Goal: Task Accomplishment & Management: Manage account settings

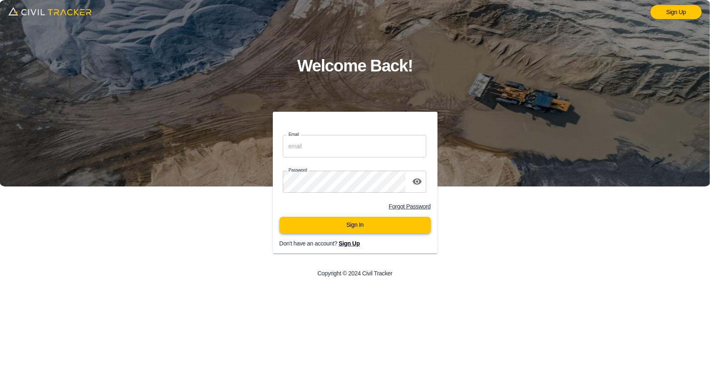
type input "support@civiltracker.xyz"
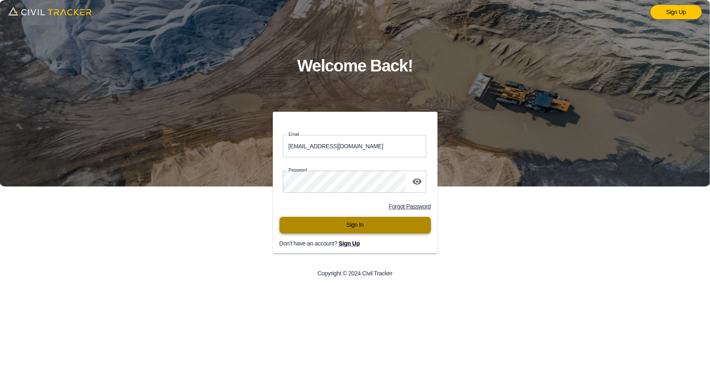
click at [347, 229] on button "Sign In" at bounding box center [354, 225] width 151 height 17
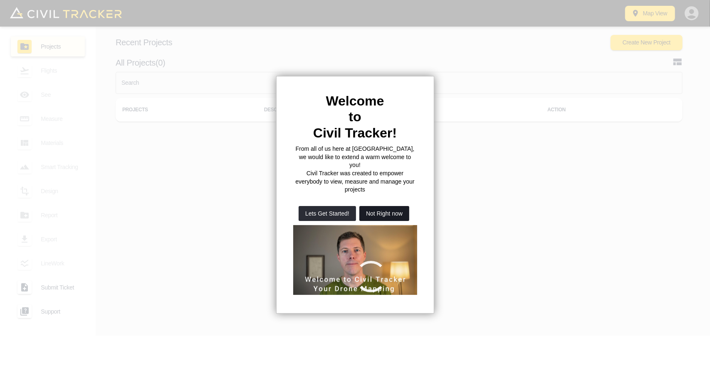
click at [367, 206] on button "Not Right now" at bounding box center [384, 213] width 50 height 15
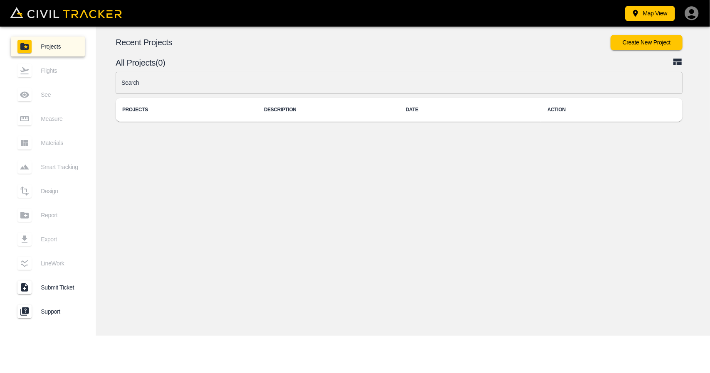
click at [439, 254] on div "© Mapbox © OpenStreetMap Improve this map © Maxar 2D 3D Recent Projects Create …" at bounding box center [403, 181] width 614 height 309
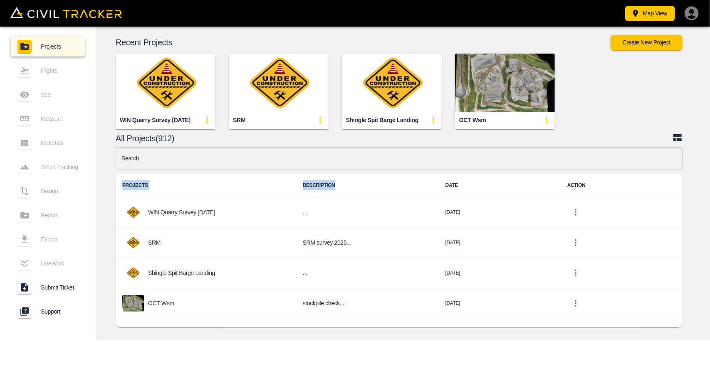
drag, startPoint x: 355, startPoint y: 171, endPoint x: 372, endPoint y: 195, distance: 29.2
click at [372, 195] on div "Search Search PROJECTS DESCRIPTION DATE ACTION WIN Quarry Survey Oct 6 2025 ...…" at bounding box center [399, 240] width 567 height 184
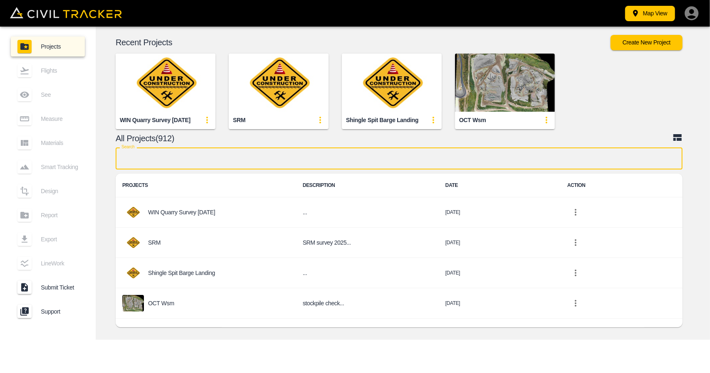
click at [239, 152] on input "text" at bounding box center [399, 159] width 567 height 22
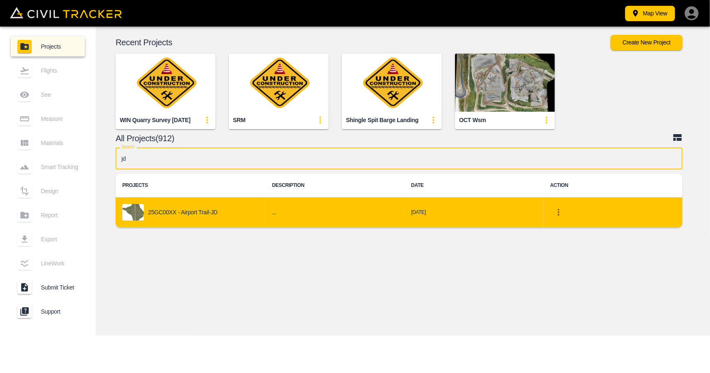
type input "jd"
click at [560, 213] on icon "project-list-table" at bounding box center [558, 213] width 10 height 10
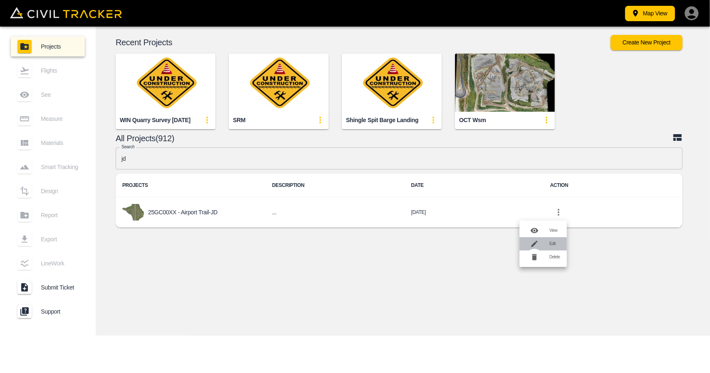
click at [541, 247] on div at bounding box center [534, 244] width 17 height 17
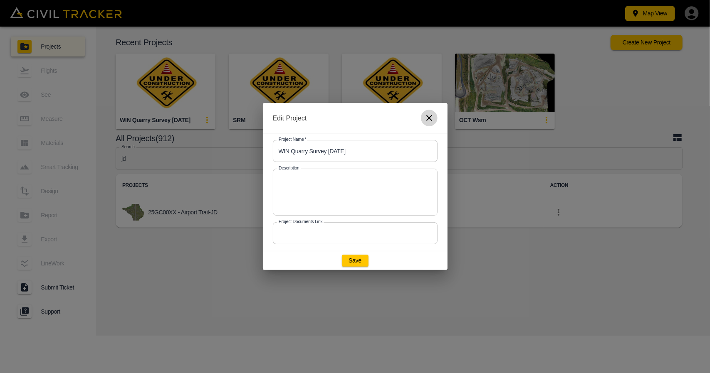
click at [432, 120] on icon "button" at bounding box center [429, 118] width 10 height 10
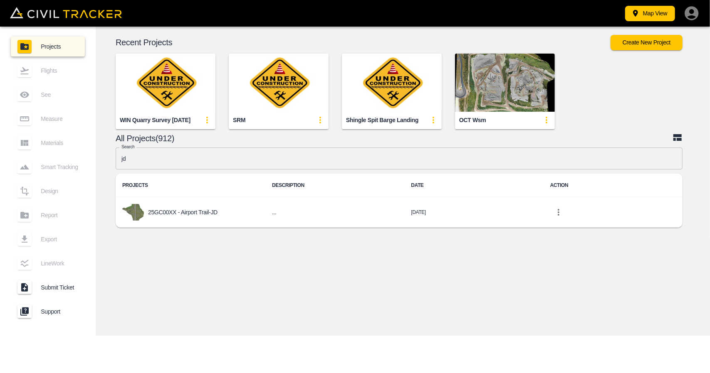
click at [443, 285] on div "© Mapbox © OpenStreetMap Improve this map © Maxar 2D 3D Recent Projects Create …" at bounding box center [403, 181] width 614 height 309
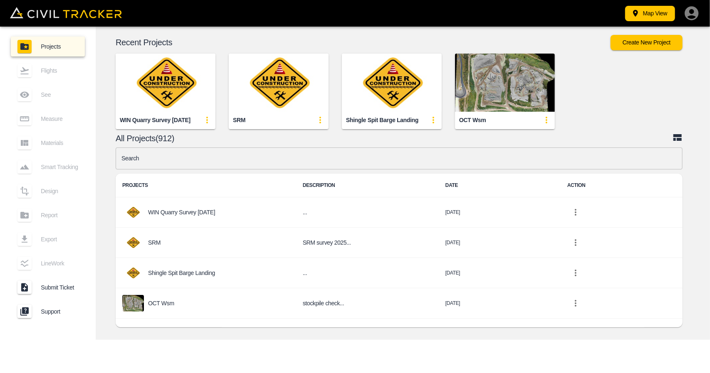
click at [297, 156] on input "text" at bounding box center [399, 159] width 567 height 22
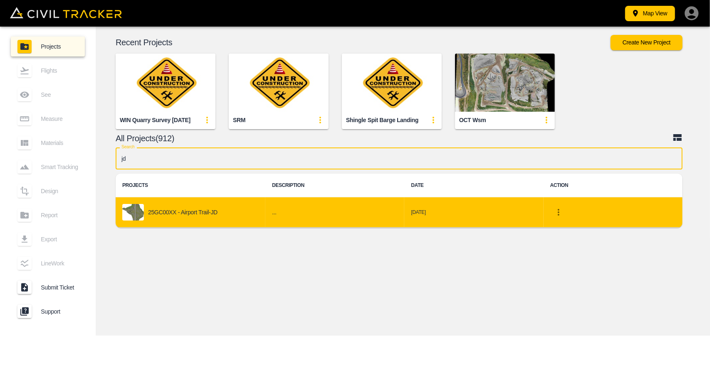
type input "jd"
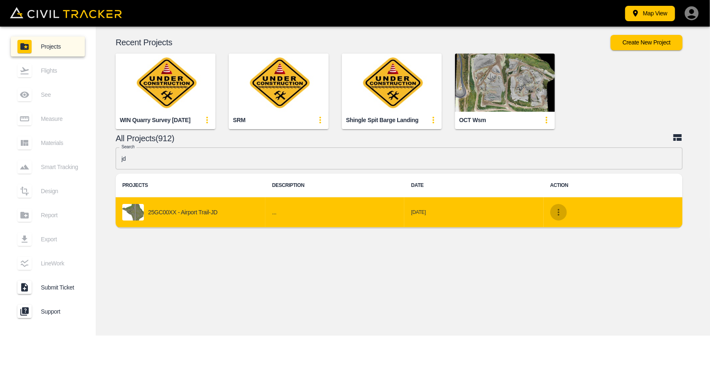
click at [558, 213] on icon "project-list-table" at bounding box center [558, 213] width 10 height 10
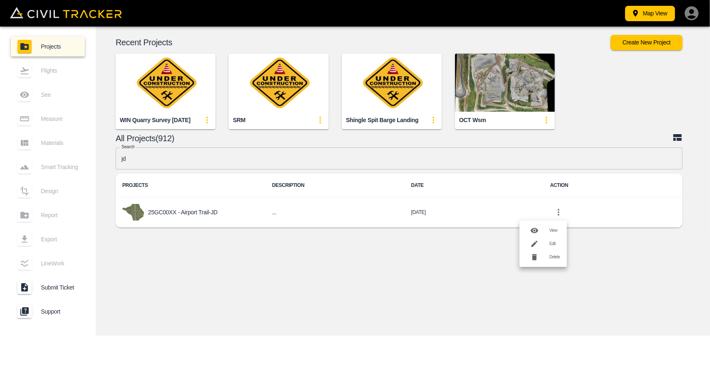
click at [548, 242] on div at bounding box center [537, 244] width 23 height 17
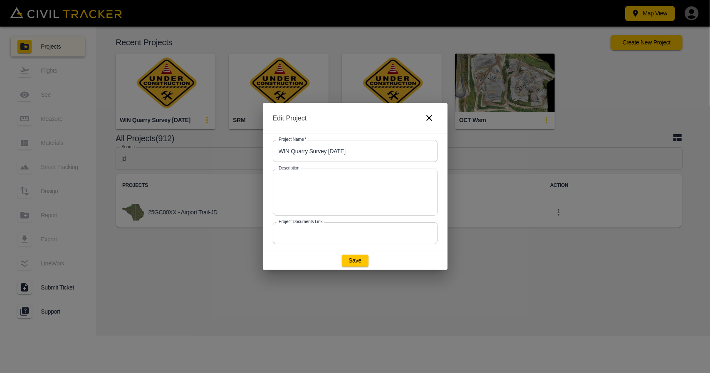
click at [429, 119] on icon "button" at bounding box center [429, 118] width 10 height 10
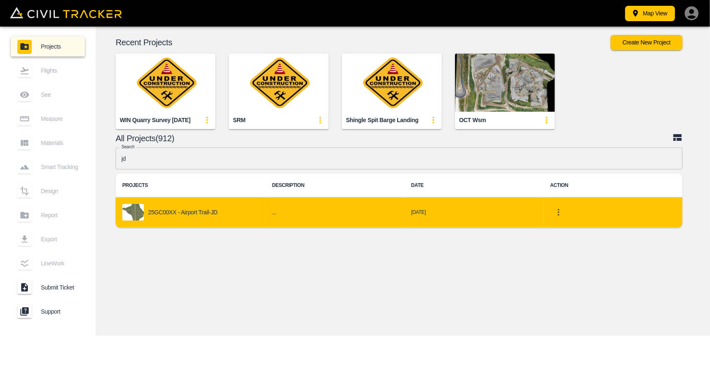
click at [169, 212] on p "25GC00XX - Airport Trail-JD" at bounding box center [182, 212] width 69 height 7
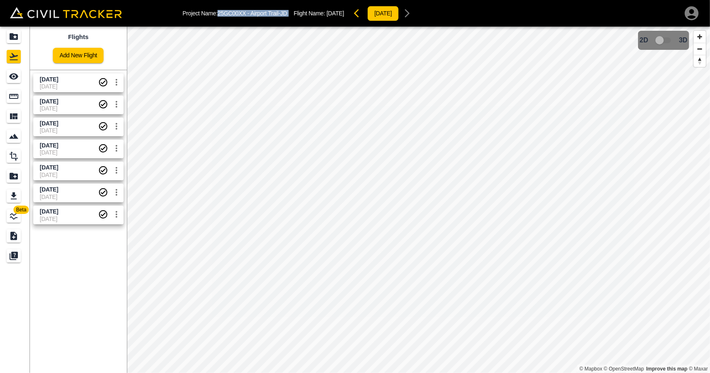
drag, startPoint x: 220, startPoint y: 13, endPoint x: 292, endPoint y: 12, distance: 72.4
click at [292, 12] on div "Project Name: 25GC00XX - Airport Trail-JD Flight Name: Sept 30 2025 2025-10-03" at bounding box center [299, 13] width 233 height 17
copy p "25GC00XX - Airport Trail-JD"
click at [252, 20] on div "Project Name: 25GC00XX - Airport Trail-JD Flight Name: Sept 30 2025 2025-10-03" at bounding box center [299, 13] width 233 height 17
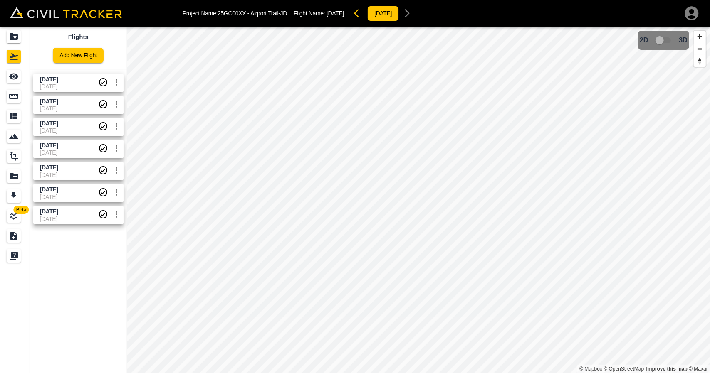
click at [23, 37] on link at bounding box center [15, 37] width 30 height 20
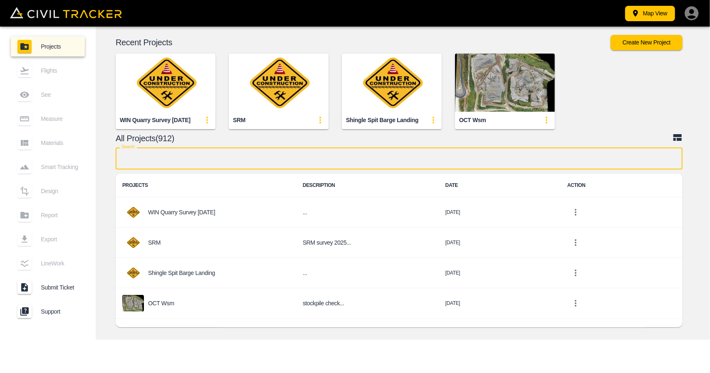
click at [263, 161] on input "text" at bounding box center [399, 159] width 567 height 22
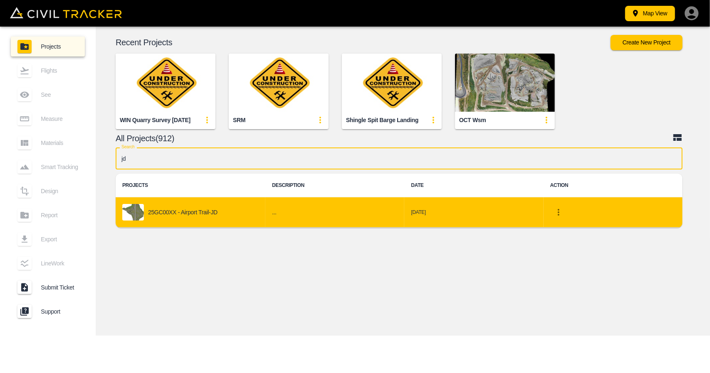
type input "jd"
click at [556, 216] on icon "project-list-table" at bounding box center [558, 213] width 10 height 10
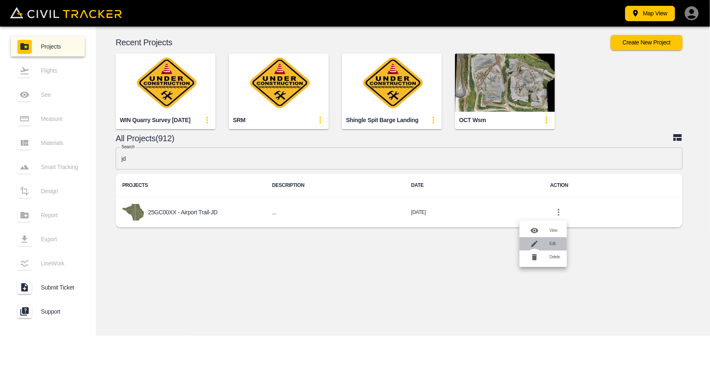
click at [549, 242] on div at bounding box center [537, 244] width 23 height 17
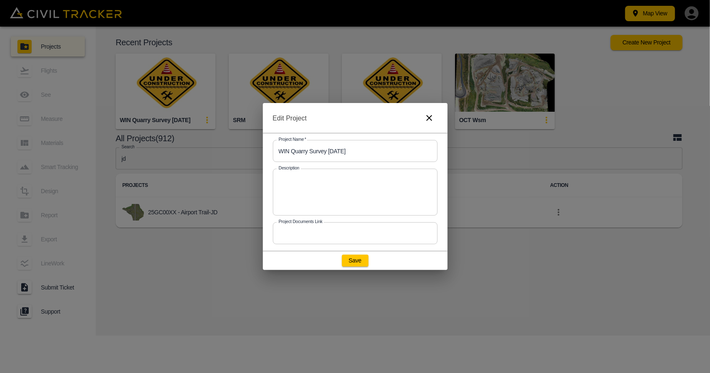
click at [427, 121] on icon "button" at bounding box center [429, 118] width 10 height 10
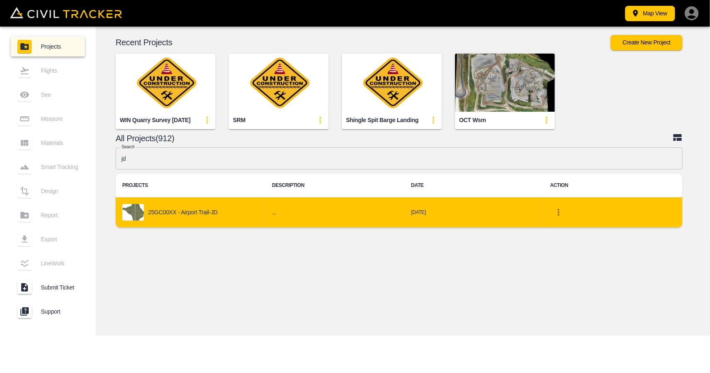
click at [563, 215] on icon "project-list-table" at bounding box center [558, 213] width 10 height 10
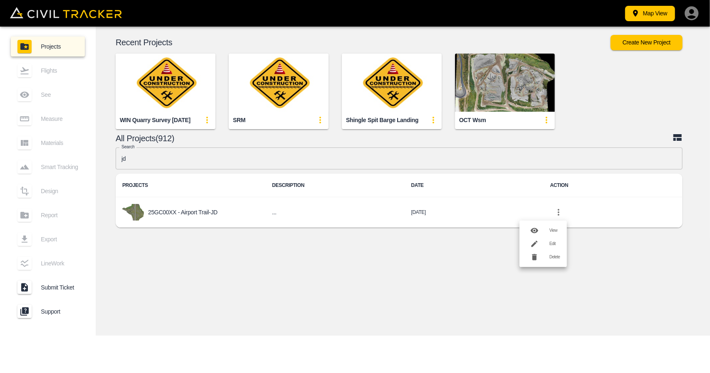
click at [547, 244] on div at bounding box center [537, 244] width 23 height 17
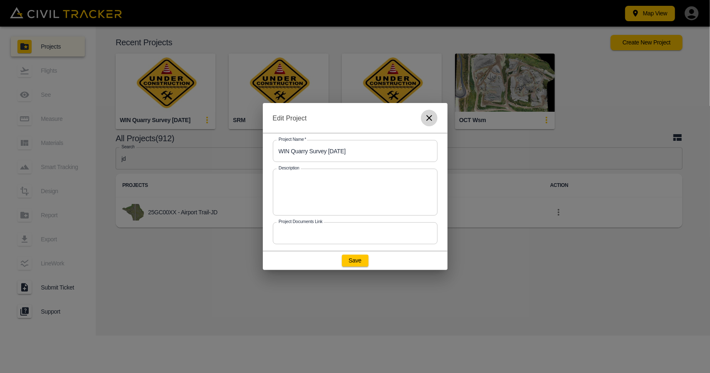
click at [424, 119] on icon "button" at bounding box center [429, 118] width 10 height 10
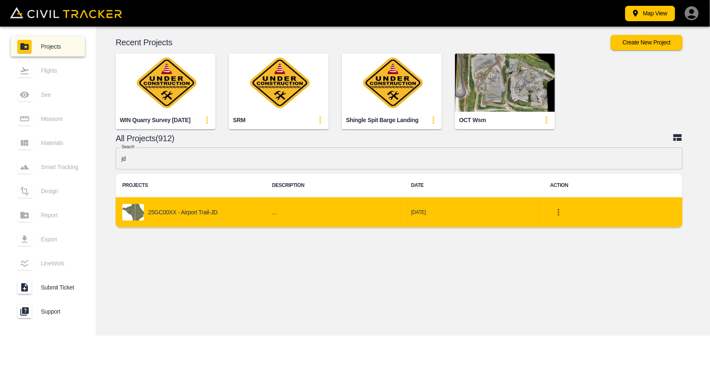
click at [558, 213] on icon "project-list-table" at bounding box center [558, 213] width 10 height 10
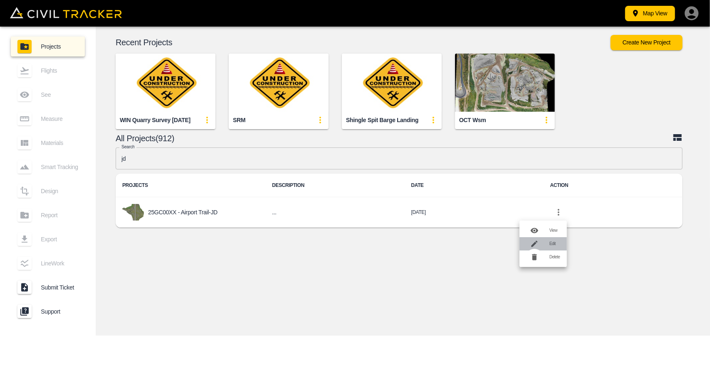
click at [551, 247] on li "Edit" at bounding box center [542, 243] width 47 height 13
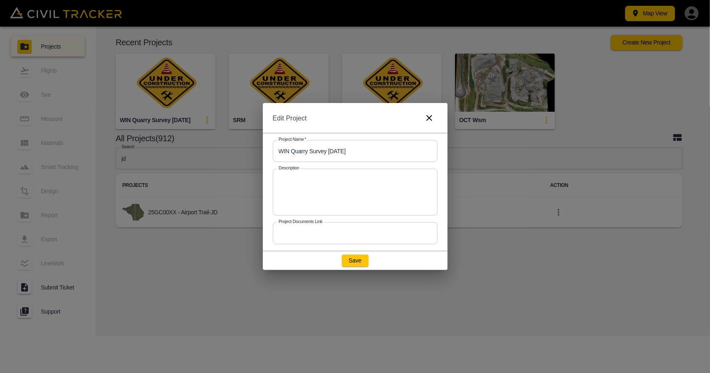
click at [428, 119] on icon "button" at bounding box center [429, 118] width 6 height 6
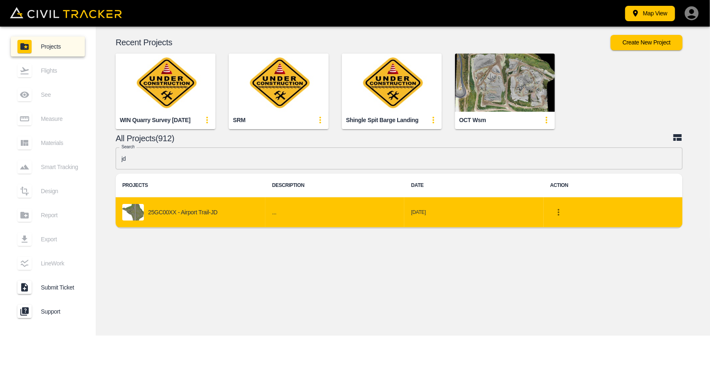
click at [558, 215] on icon "project-list-table" at bounding box center [559, 212] width 2 height 7
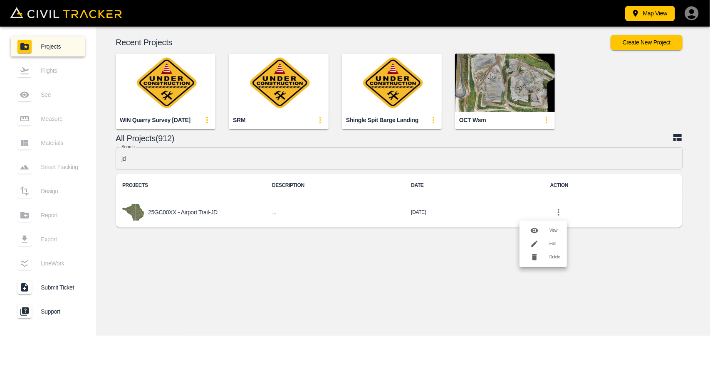
click at [543, 243] on div at bounding box center [537, 244] width 23 height 17
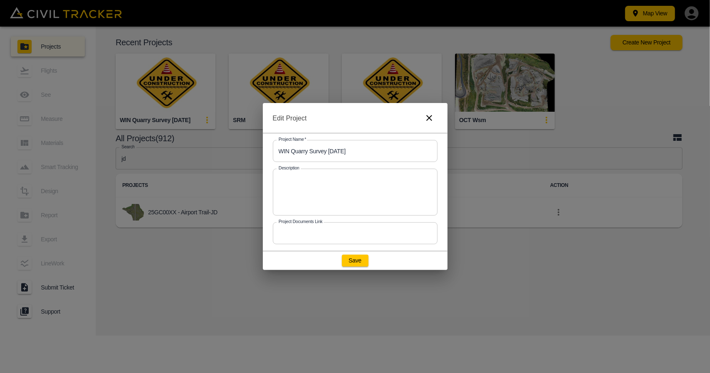
click at [429, 117] on icon "button" at bounding box center [429, 118] width 10 height 10
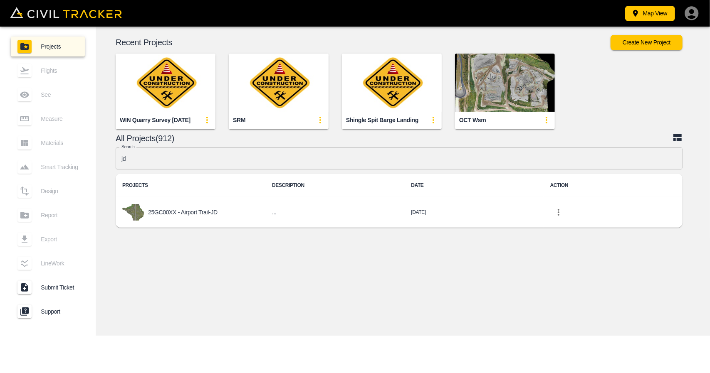
drag, startPoint x: 690, startPoint y: 16, endPoint x: 682, endPoint y: 24, distance: 11.2
click at [690, 16] on icon "button" at bounding box center [691, 13] width 17 height 17
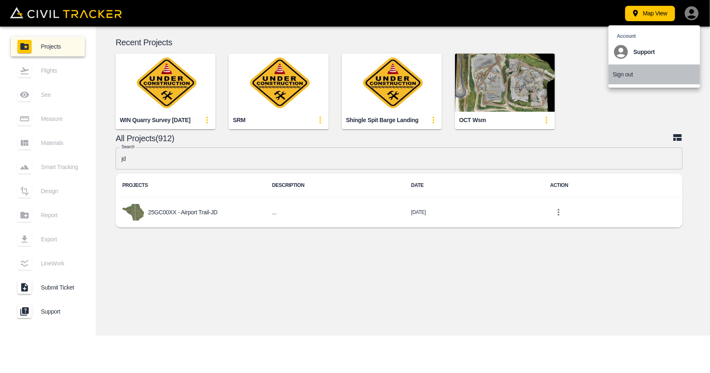
click at [626, 77] on p "Sign out" at bounding box center [623, 74] width 20 height 7
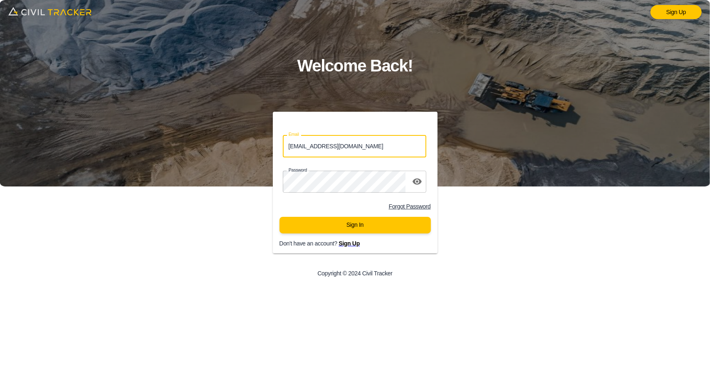
drag, startPoint x: 366, startPoint y: 143, endPoint x: 208, endPoint y: 143, distance: 158.0
click at [208, 143] on div "Sign Up Welcome Back! Email support@civiltracker.xyz Email Password password Fo…" at bounding box center [355, 186] width 710 height 373
type input "Jason.Andrew@lilwat.ca"
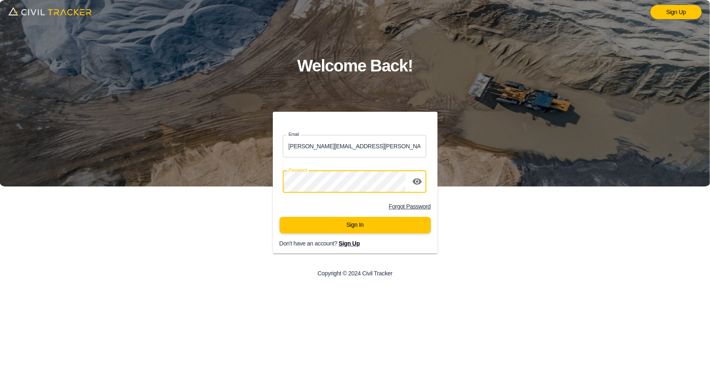
click at [217, 184] on div "Email Jason.Andrew@lilwat.ca Email Password password Forgot Password Sign In Do…" at bounding box center [355, 198] width 284 height 173
click at [279, 217] on button "Sign In" at bounding box center [354, 225] width 151 height 17
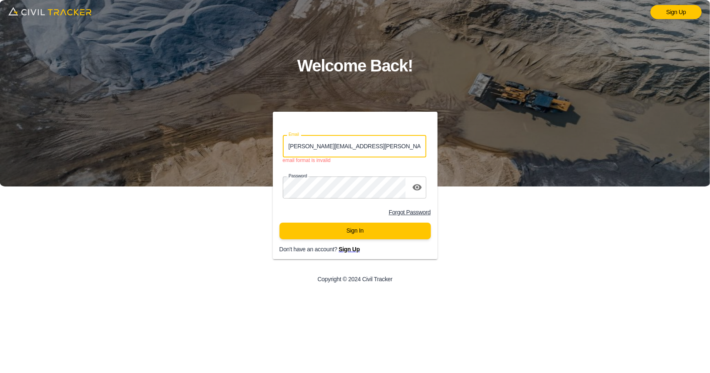
click at [355, 143] on input "Jason.Andrew@lilwat.ca" at bounding box center [355, 146] width 144 height 22
drag, startPoint x: 360, startPoint y: 145, endPoint x: 175, endPoint y: 133, distance: 185.0
click at [175, 133] on div "Sign Up Welcome Back! Email Jason.Andrew@lilwat.ca Email email format is invali…" at bounding box center [355, 186] width 710 height 373
type input "j"
type input "g"
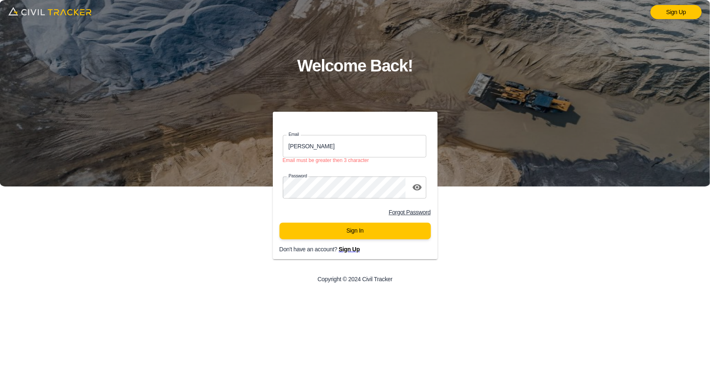
drag, startPoint x: 200, startPoint y: 315, endPoint x: 257, endPoint y: 220, distance: 111.4
click at [200, 314] on div "Sign Up Welcome Back! Email jas Email Email must be greater then 3 character Pa…" at bounding box center [355, 186] width 710 height 373
click at [324, 157] on div "Email jas Email Email must be greater then 3 character" at bounding box center [355, 149] width 144 height 28
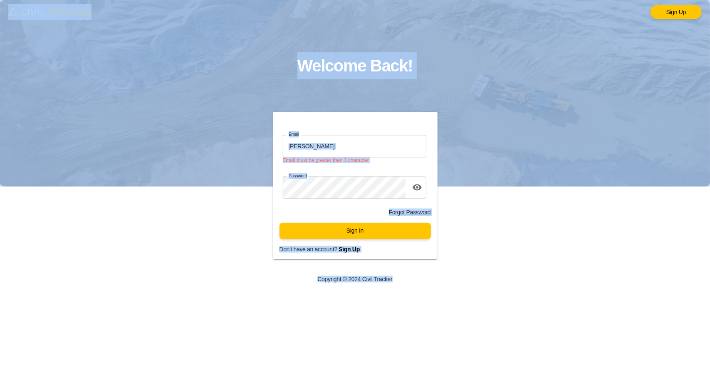
click at [324, 149] on input "jas" at bounding box center [355, 146] width 144 height 22
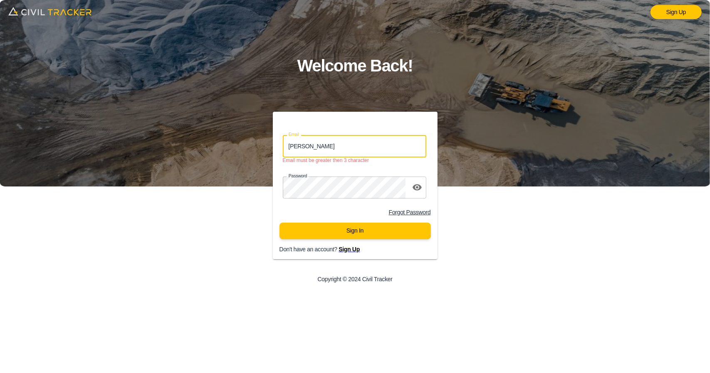
click at [324, 149] on input "jas" at bounding box center [355, 146] width 144 height 22
paste input "on.dewit@graham.ca"
type input "jason.dewit@graham.ca"
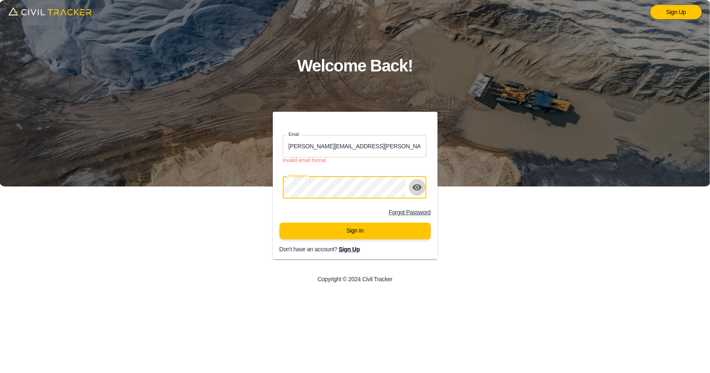
click at [420, 188] on icon "toggle password visibility" at bounding box center [417, 188] width 9 height 6
click at [293, 239] on button "Sign In" at bounding box center [354, 231] width 151 height 17
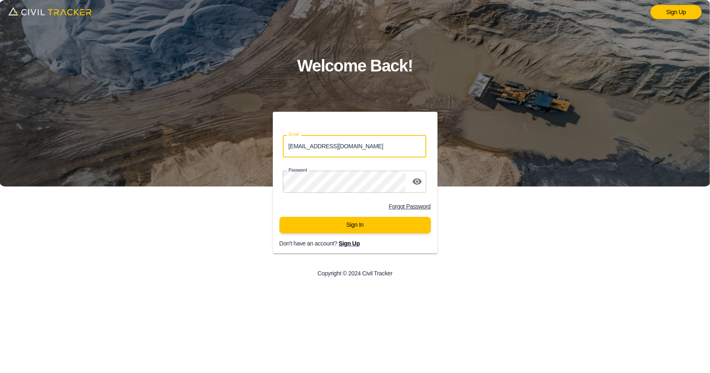
drag, startPoint x: 353, startPoint y: 153, endPoint x: 226, endPoint y: 151, distance: 126.4
click at [226, 151] on div "Email support@civiltracker.xyz Email Password password Forgot Password Sign In …" at bounding box center [355, 198] width 284 height 173
type input "j"
click at [309, 146] on input "Email" at bounding box center [355, 146] width 144 height 22
paste input "jason.dewit@graham.ca"
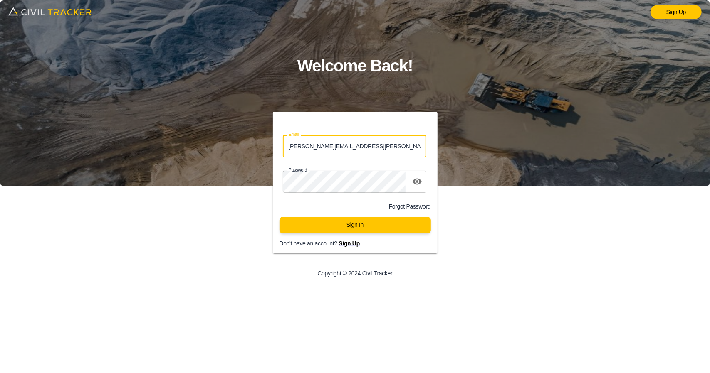
type input "jason.dewit@graham.ca"
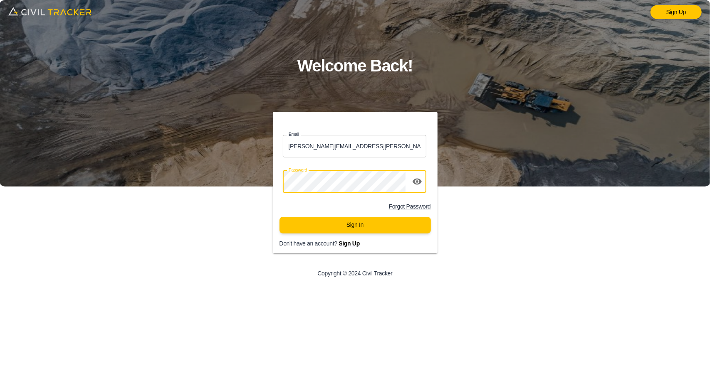
click button "Sign In" at bounding box center [354, 225] width 151 height 17
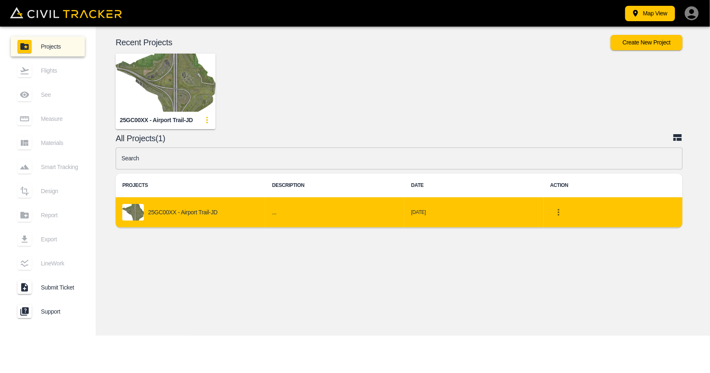
click at [559, 214] on icon "project-list-table" at bounding box center [558, 213] width 10 height 10
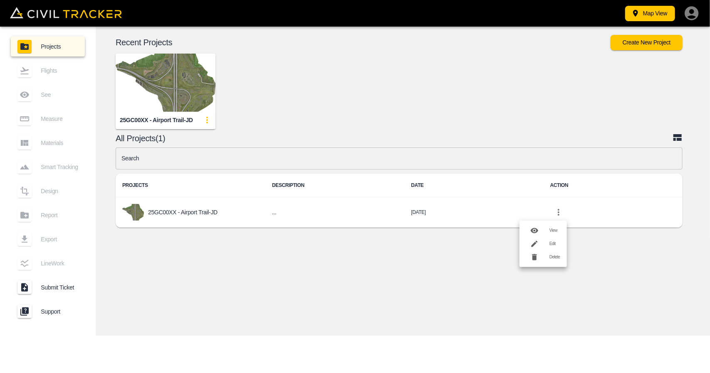
click at [551, 241] on li "Edit" at bounding box center [542, 243] width 47 height 13
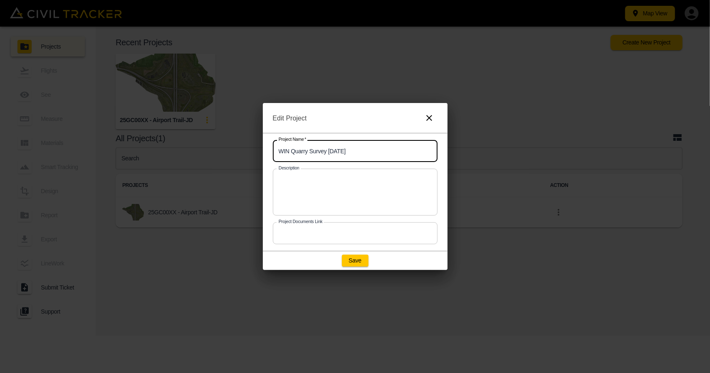
drag, startPoint x: 368, startPoint y: 147, endPoint x: 200, endPoint y: 146, distance: 167.6
click at [200, 146] on div "Edit Project Project Name   * WIN Quarry Survey [DATE] Project Name * Descripti…" at bounding box center [355, 186] width 710 height 373
click at [407, 151] on input "WIN Quarry Survey [DATE]" at bounding box center [355, 151] width 165 height 22
click at [427, 115] on icon "button" at bounding box center [429, 118] width 10 height 10
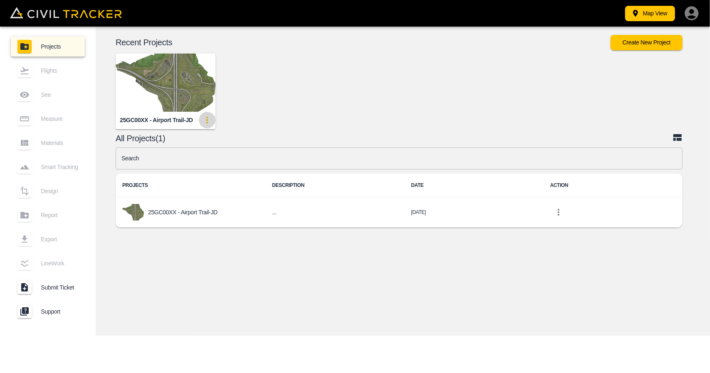
click at [206, 120] on icon "update-card-details" at bounding box center [207, 120] width 10 height 10
click at [199, 150] on h6 "Edit" at bounding box center [203, 151] width 11 height 5
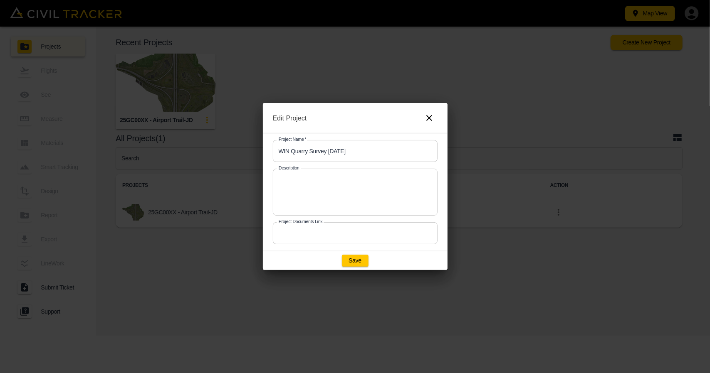
click at [428, 113] on button "button" at bounding box center [429, 118] width 17 height 17
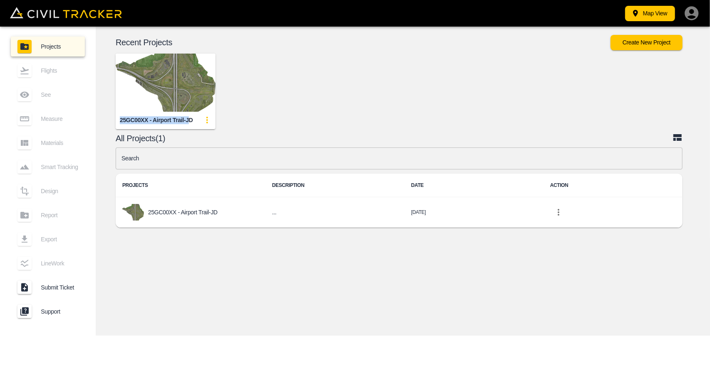
drag, startPoint x: 118, startPoint y: 119, endPoint x: 189, endPoint y: 121, distance: 71.1
click at [189, 121] on div "25GC00XX - Airport Trail-JD" at bounding box center [166, 120] width 100 height 17
click at [428, 311] on div "© Mapbox © OpenStreetMap Improve this map © Maxar 2D 3D Recent Projects Create …" at bounding box center [403, 181] width 614 height 309
click at [202, 119] on icon "update-card-details" at bounding box center [207, 120] width 10 height 10
click at [198, 150] on div at bounding box center [186, 151] width 23 height 17
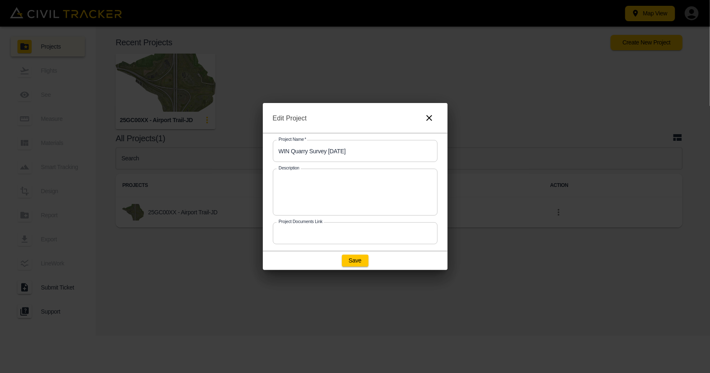
click at [427, 119] on icon "button" at bounding box center [429, 118] width 10 height 10
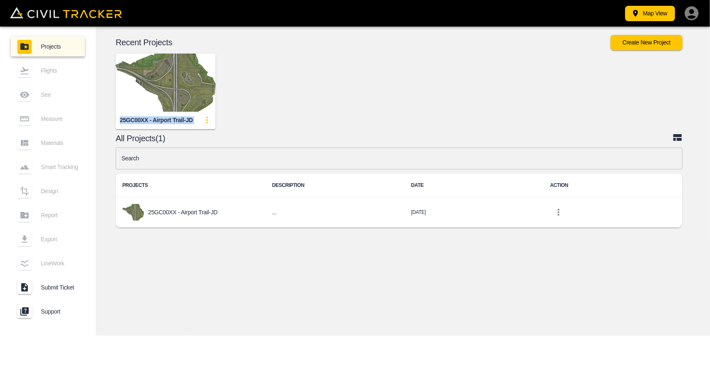
drag, startPoint x: 119, startPoint y: 119, endPoint x: 198, endPoint y: 119, distance: 79.4
click at [198, 119] on div "25GC00XX - Airport Trail-JD" at bounding box center [166, 120] width 100 height 17
copy div "25GC00XX - Airport Trail-JD"
click at [208, 127] on button "update-card-details" at bounding box center [207, 120] width 17 height 17
click at [209, 153] on li "Edit" at bounding box center [191, 151] width 47 height 13
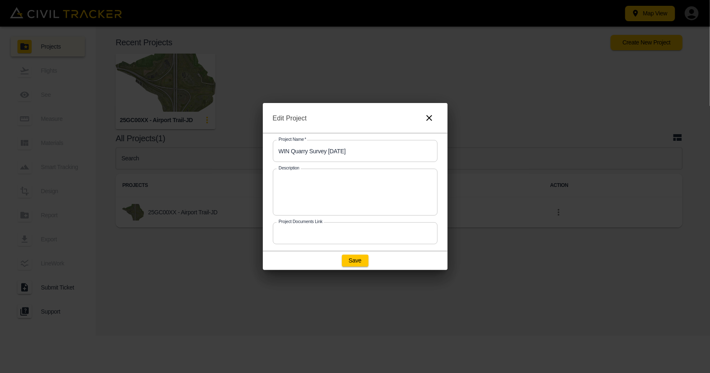
drag, startPoint x: 358, startPoint y: 153, endPoint x: 158, endPoint y: 144, distance: 199.4
click at [176, 146] on div "Edit Project Project Name   * WIN Quarry Survey Oct 6 2025 Project Name * Descr…" at bounding box center [355, 186] width 710 height 373
paste input "25GC00XX - Airport Trail-JD"
click at [306, 153] on input "25GC00XX - Airport Trail-JD" at bounding box center [355, 151] width 165 height 22
drag, startPoint x: 348, startPoint y: 261, endPoint x: 356, endPoint y: 265, distance: 8.9
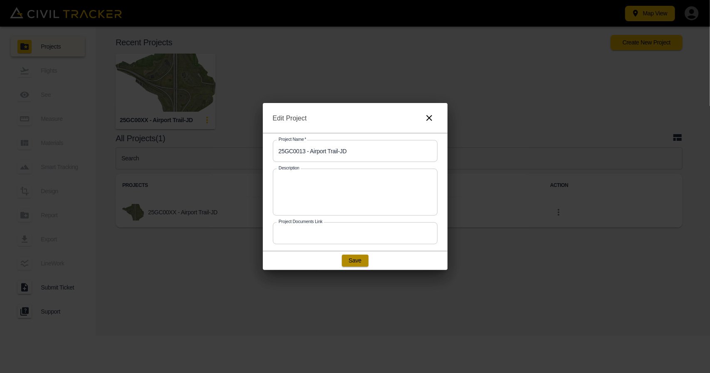
click at [348, 261] on button "Save" at bounding box center [355, 261] width 27 height 12
type input "25GC00XX - Airport Trail-JD"
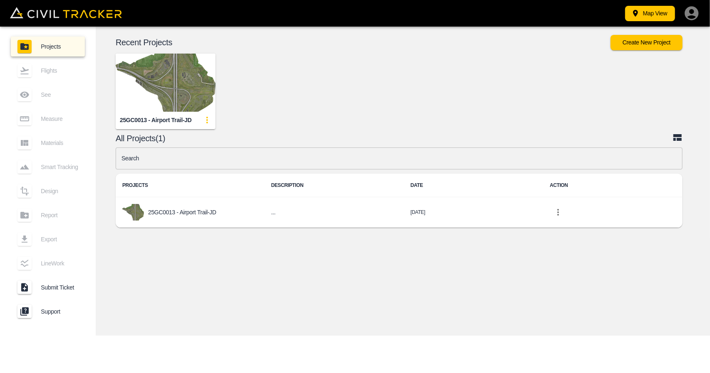
click at [688, 15] on icon "button" at bounding box center [691, 13] width 14 height 14
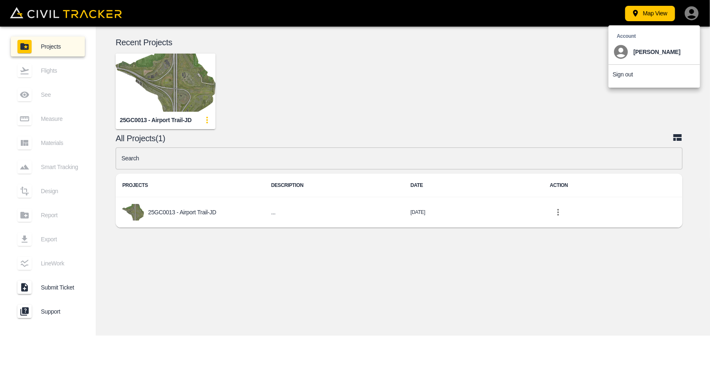
click at [630, 77] on p "Sign out" at bounding box center [623, 74] width 20 height 7
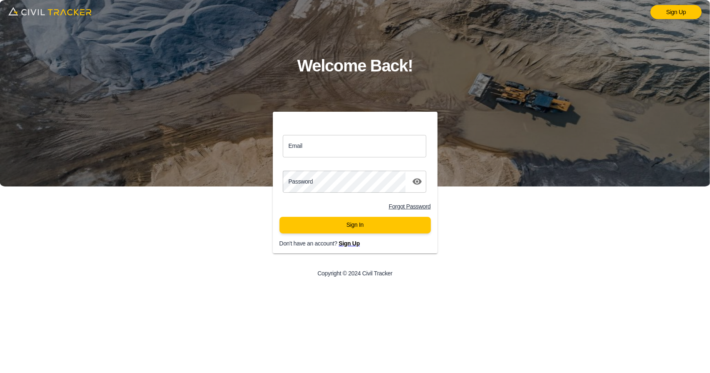
type input "support@civiltracker.xyz"
click at [361, 221] on button "Sign In" at bounding box center [354, 225] width 151 height 17
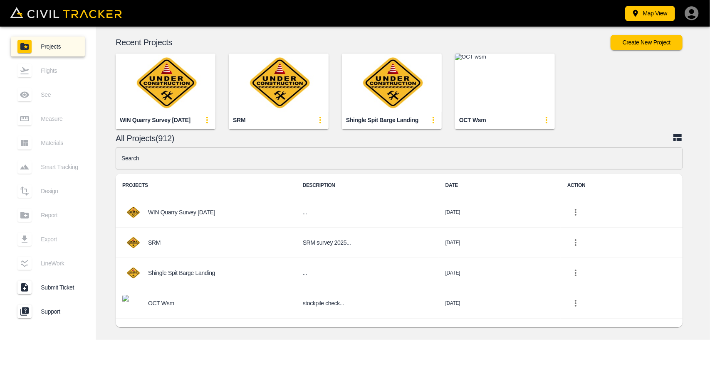
click at [293, 160] on input "text" at bounding box center [399, 159] width 567 height 22
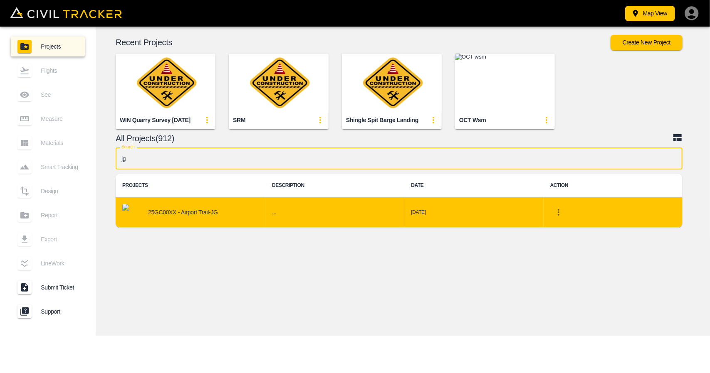
type input "jg"
click at [562, 214] on icon "project-list-table" at bounding box center [558, 213] width 10 height 10
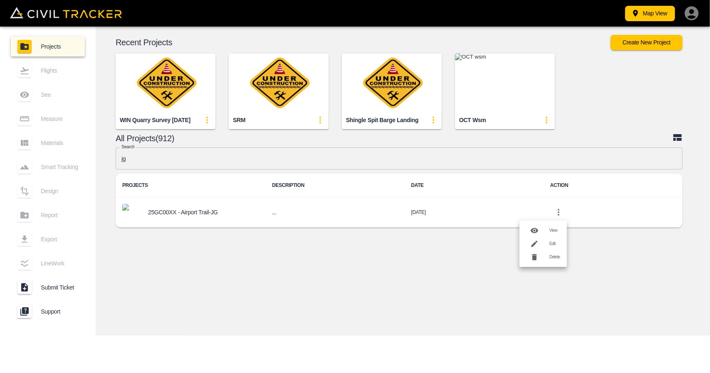
click at [549, 246] on h6 "Edit" at bounding box center [554, 244] width 11 height 5
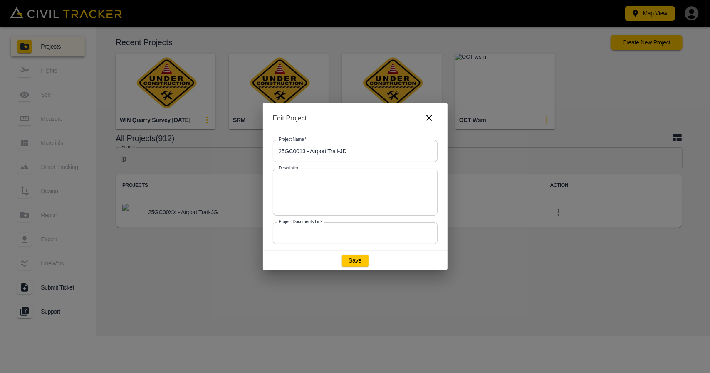
click at [353, 149] on input "25GC0013 - Airport Trail-JD" at bounding box center [355, 151] width 165 height 22
click at [430, 116] on icon "button" at bounding box center [429, 118] width 10 height 10
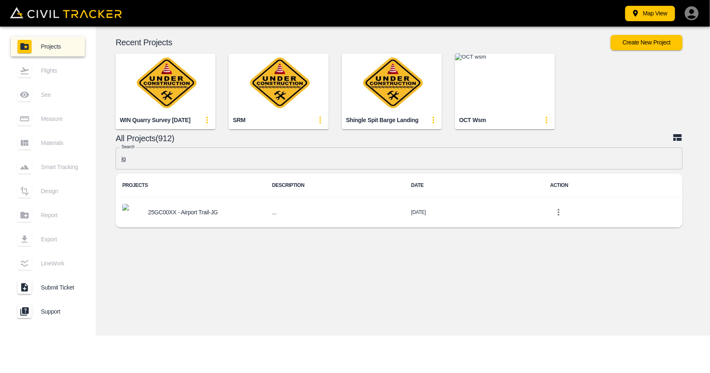
click at [357, 267] on div "© Mapbox © OpenStreetMap Improve this map © Maxar 2D 3D Recent Projects Create …" at bounding box center [403, 181] width 614 height 309
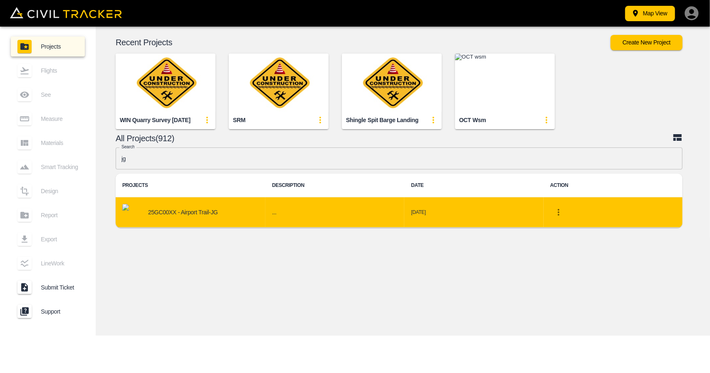
click at [562, 217] on icon "project-list-table" at bounding box center [558, 213] width 10 height 10
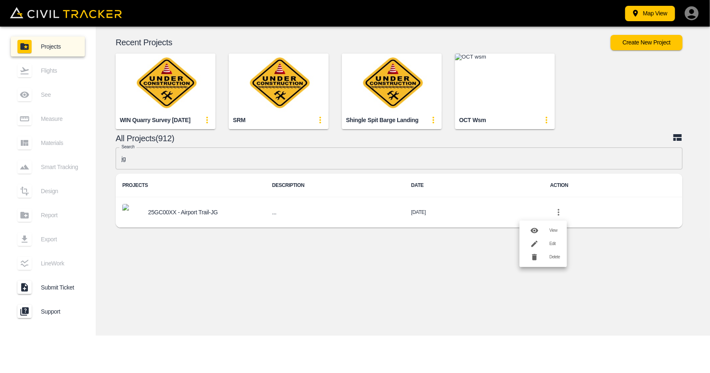
click at [558, 212] on div at bounding box center [355, 186] width 710 height 373
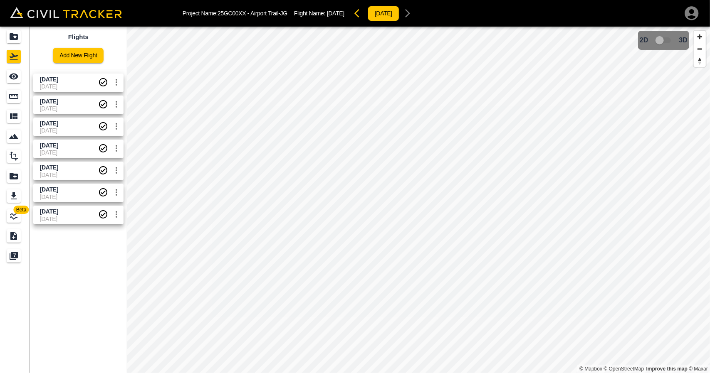
click at [12, 37] on icon "Projects" at bounding box center [14, 36] width 8 height 7
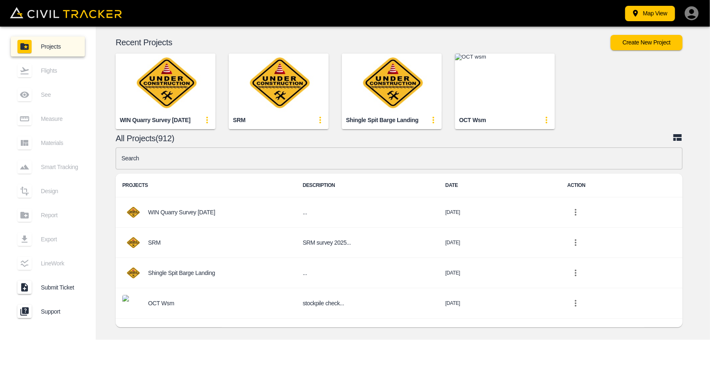
click at [253, 161] on input "text" at bounding box center [399, 159] width 567 height 22
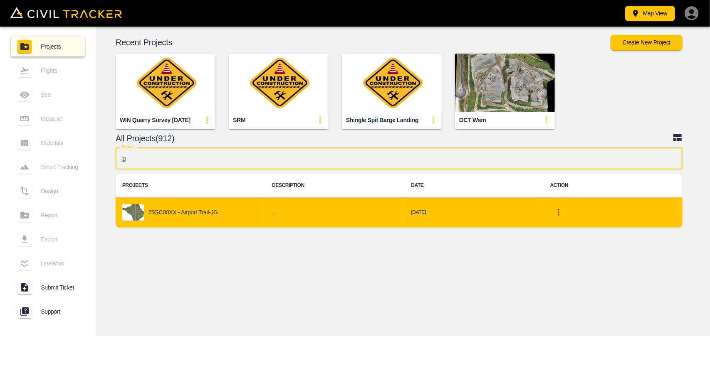
type input "jg"
click at [558, 214] on icon "project-list-table" at bounding box center [558, 213] width 10 height 10
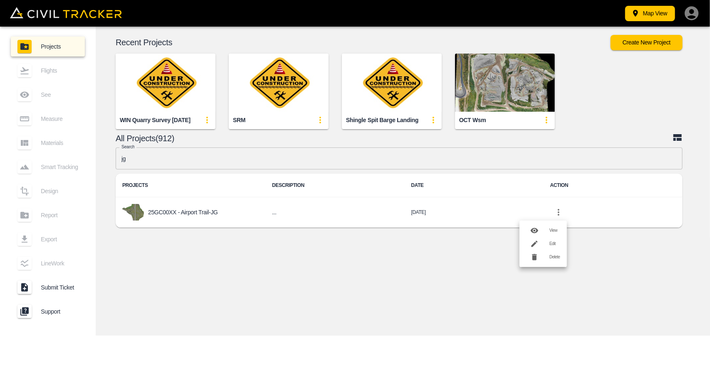
click at [547, 242] on div at bounding box center [537, 244] width 23 height 17
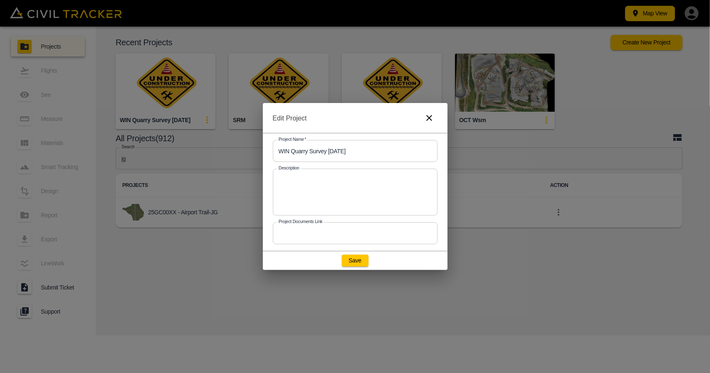
drag, startPoint x: 424, startPoint y: 116, endPoint x: 436, endPoint y: 106, distance: 15.3
click at [425, 116] on icon "button" at bounding box center [429, 118] width 10 height 10
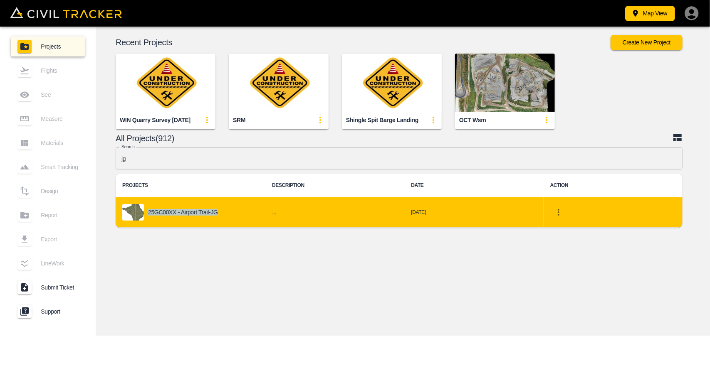
drag, startPoint x: 163, startPoint y: 216, endPoint x: 219, endPoint y: 220, distance: 56.3
click at [219, 220] on div "25GC00XX - Airport Trail-JG" at bounding box center [190, 212] width 136 height 17
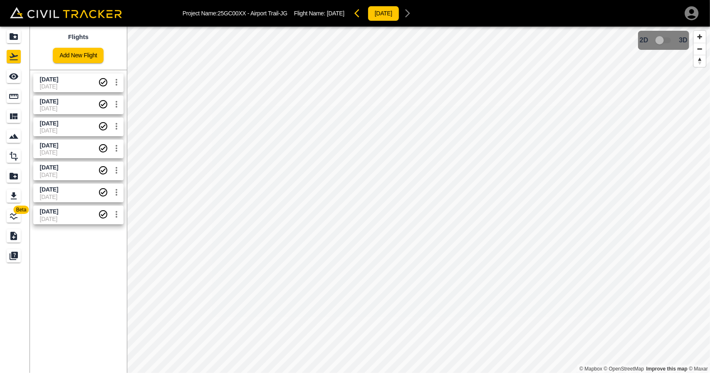
click at [9, 38] on icon "Projects" at bounding box center [14, 37] width 10 height 10
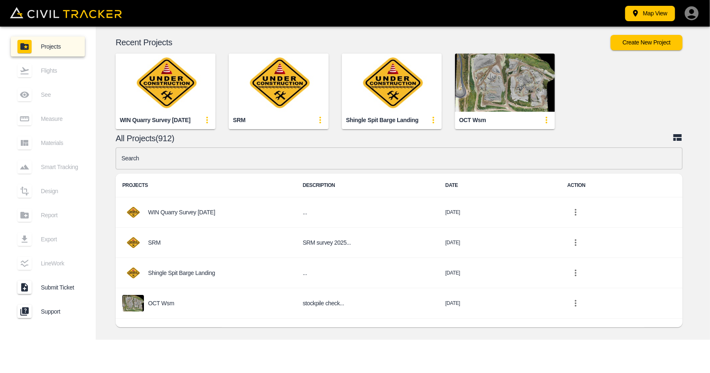
click at [225, 168] on input "text" at bounding box center [399, 159] width 567 height 22
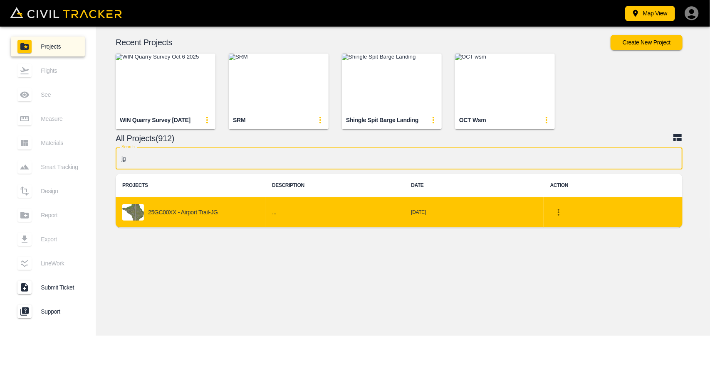
type input "jg"
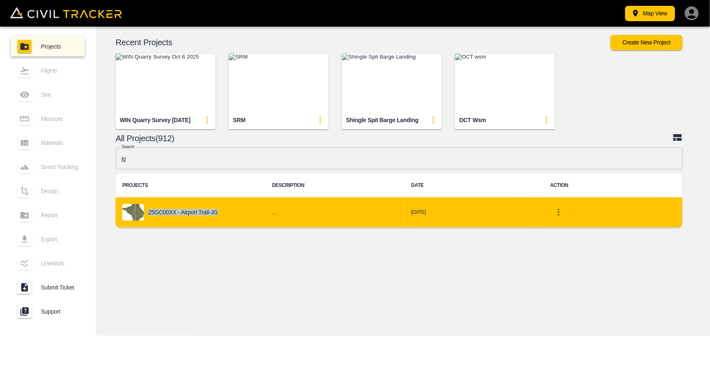
drag, startPoint x: 146, startPoint y: 215, endPoint x: 216, endPoint y: 215, distance: 70.3
click at [216, 215] on div "25GC00XX - Airport Trail-JG" at bounding box center [190, 212] width 136 height 17
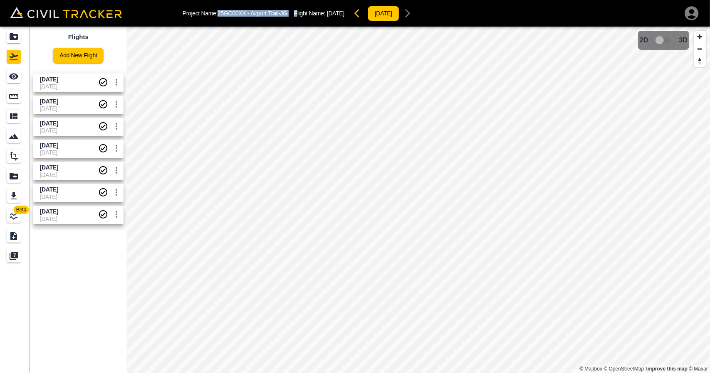
drag, startPoint x: 270, startPoint y: 14, endPoint x: 277, endPoint y: 15, distance: 6.3
click at [297, 13] on div "Project Name: 25GC00XX - Airport Trail-JG Flight Name: Sept 30 2025 2025-10-03" at bounding box center [299, 13] width 233 height 17
copy div "25GC00XX - Airport Trail-JG F"
drag, startPoint x: 279, startPoint y: 17, endPoint x: 254, endPoint y: 18, distance: 25.0
click at [279, 17] on div "Project Name: 25GC00XX - Airport Trail-JG Flight Name: Sept 30 2025 2025-10-03" at bounding box center [299, 13] width 233 height 17
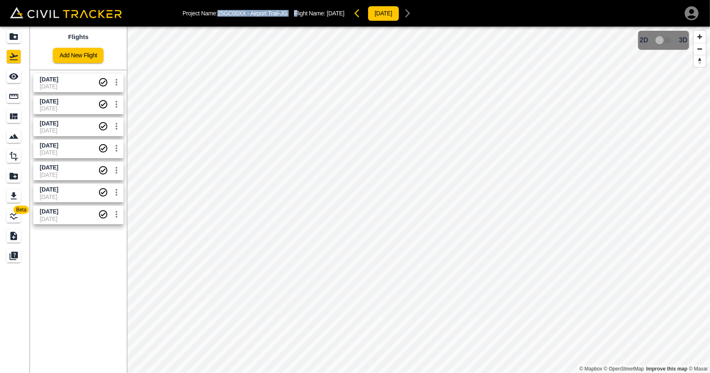
click at [230, 17] on div "Project Name: 25GC00XX - Airport Trail-JG Flight Name: Sept 30 2025 2025-10-03" at bounding box center [299, 13] width 233 height 17
drag, startPoint x: 220, startPoint y: 13, endPoint x: 288, endPoint y: 12, distance: 68.6
click at [287, 12] on p "Project Name: 25GC00XX - Airport Trail-JG" at bounding box center [235, 13] width 105 height 7
copy p "25GC00XX - Airport Trail-JG"
click at [15, 37] on icon "Projects" at bounding box center [14, 37] width 10 height 10
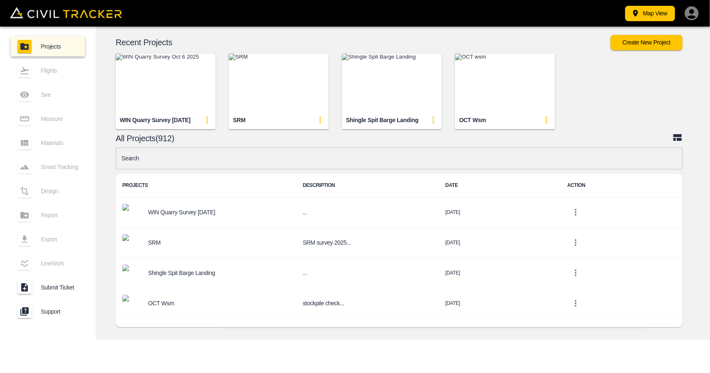
click at [257, 166] on input "text" at bounding box center [399, 159] width 567 height 22
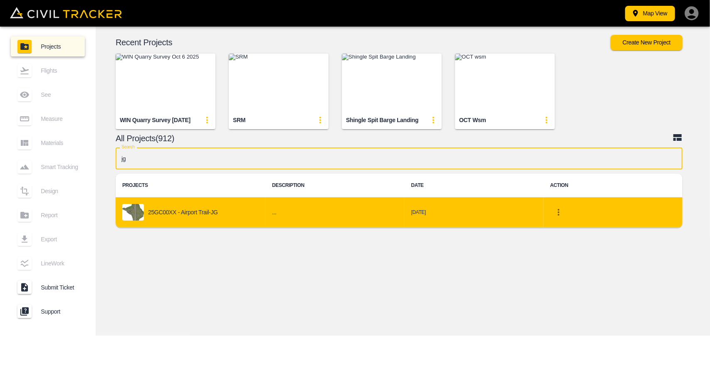
type input "jg"
click at [558, 212] on icon "project-list-table" at bounding box center [559, 212] width 2 height 7
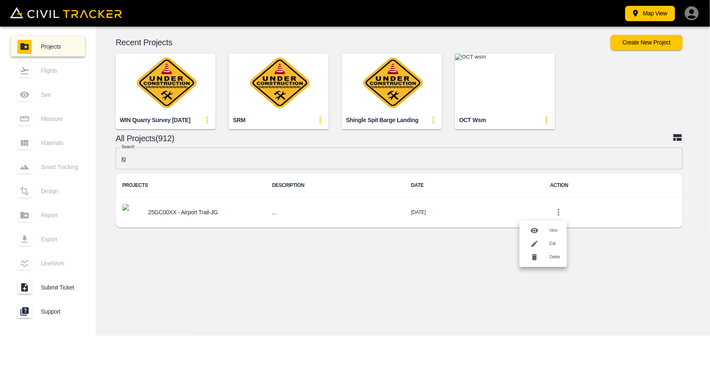
click at [551, 243] on h6 "Edit" at bounding box center [554, 244] width 11 height 5
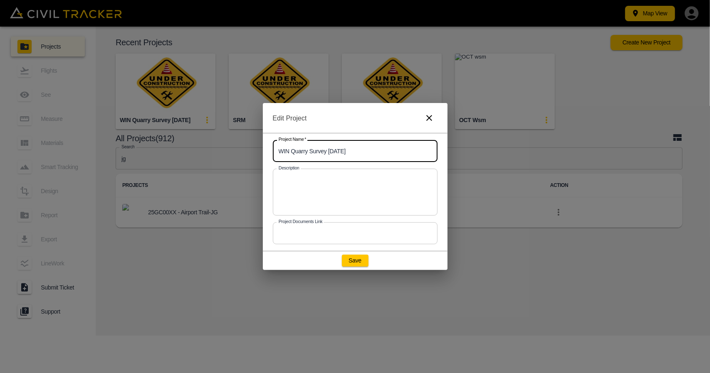
drag, startPoint x: 360, startPoint y: 153, endPoint x: 210, endPoint y: 148, distance: 150.6
click at [210, 148] on div "Edit Project Project Name   * WIN Quarry Survey Oct 6 2025 Project Name * Descr…" at bounding box center [355, 186] width 710 height 373
paste input "25GC00XX - Airport Trail-JG"
click at [306, 150] on input "25GC00XX - Airport Trail-JG" at bounding box center [355, 151] width 165 height 22
click at [355, 261] on button "Save" at bounding box center [355, 261] width 27 height 12
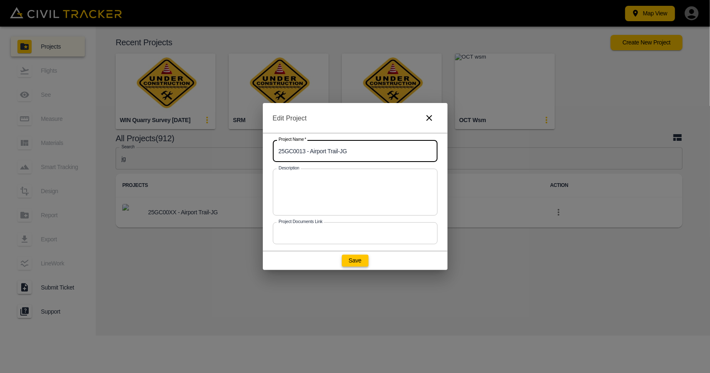
type input "25GC00XX - Airport Trail-JG"
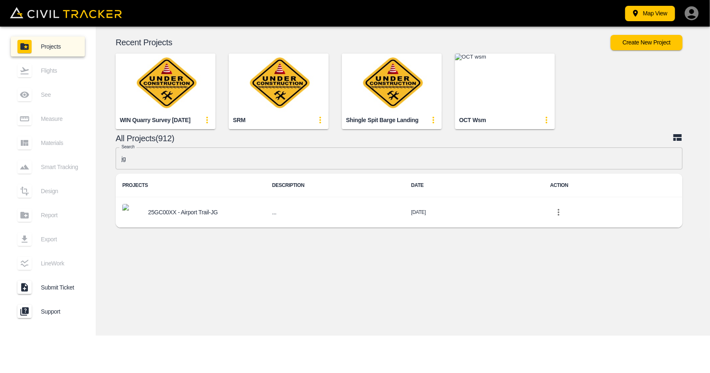
click at [366, 272] on div "© Mapbox © OpenStreetMap Improve this map © Maxar 2D 3D Recent Projects Create …" at bounding box center [403, 181] width 614 height 309
click at [162, 164] on input "jg" at bounding box center [399, 159] width 567 height 22
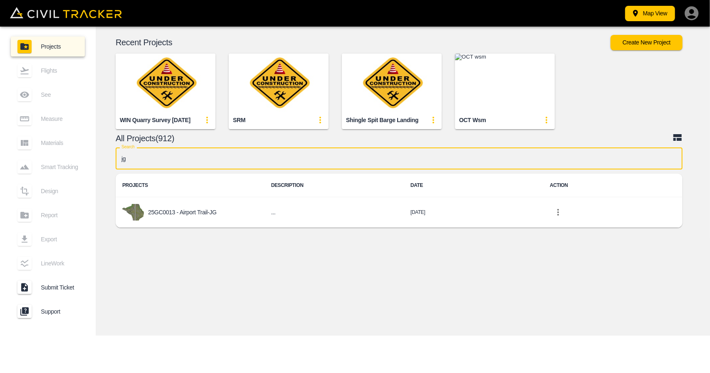
type input "j"
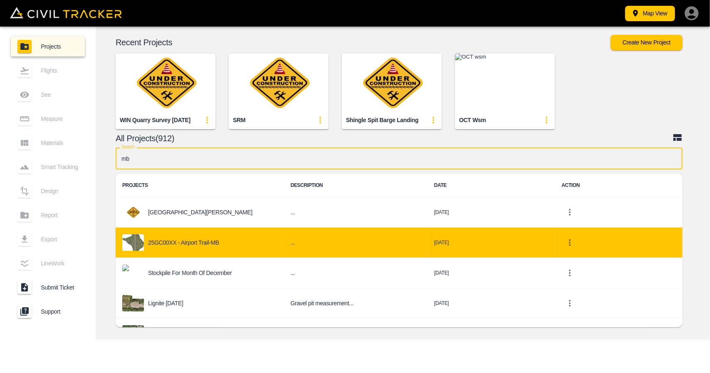
type input "mb"
click at [180, 247] on div "25GC00XX - Airport Trail-MB" at bounding box center [199, 243] width 155 height 17
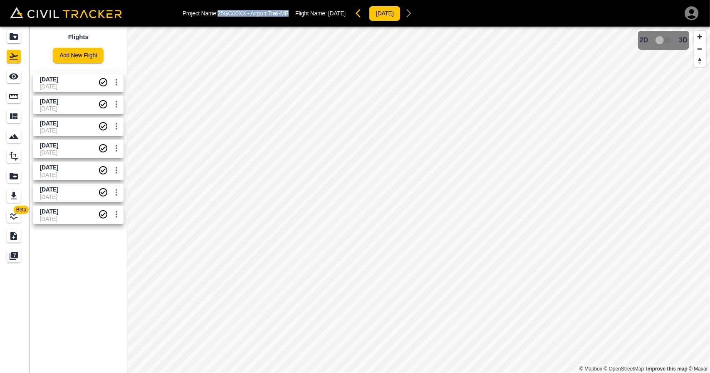
drag, startPoint x: 223, startPoint y: 13, endPoint x: 290, endPoint y: 14, distance: 67.0
click at [290, 14] on div "Project Name: 25GC00XX - Airport Trail-MB Flight Name: Sept 30 2025 2025-10-03" at bounding box center [300, 13] width 235 height 17
copy p "25GC00XX - Airport Trail-MB"
click at [15, 42] on div "Projects" at bounding box center [14, 36] width 14 height 13
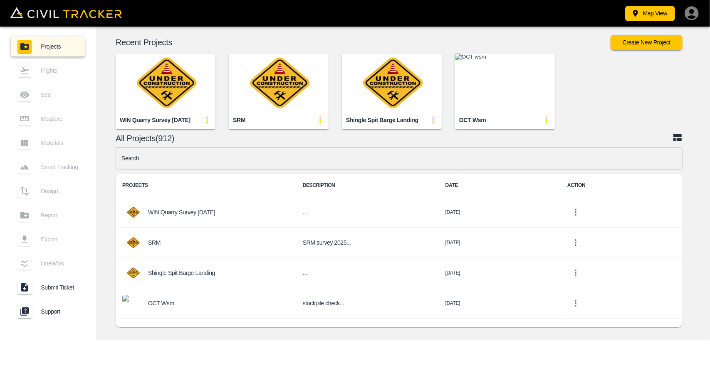
click at [254, 148] on input "text" at bounding box center [399, 159] width 567 height 22
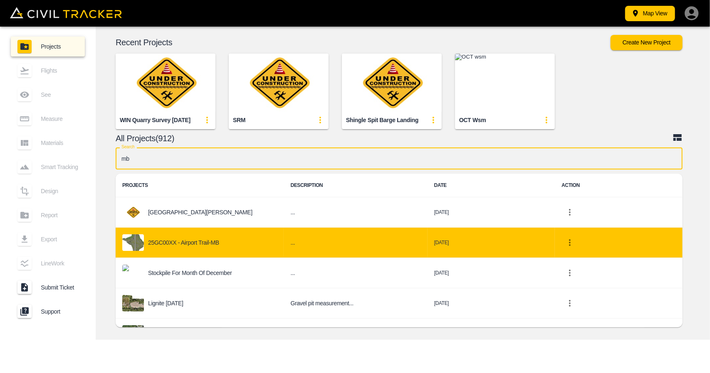
type input "mb"
click at [565, 243] on icon "project-list-table" at bounding box center [570, 243] width 10 height 10
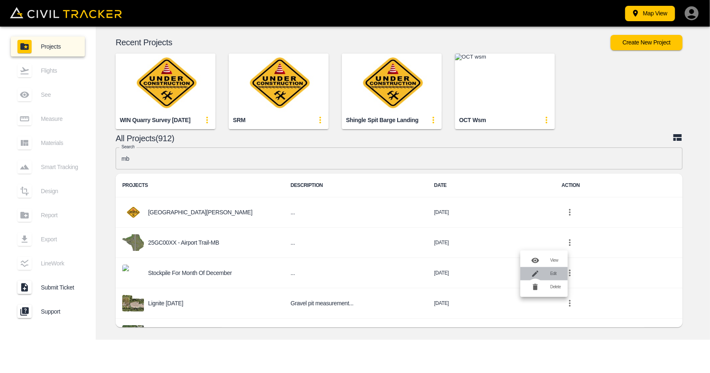
click at [546, 274] on div at bounding box center [538, 274] width 23 height 17
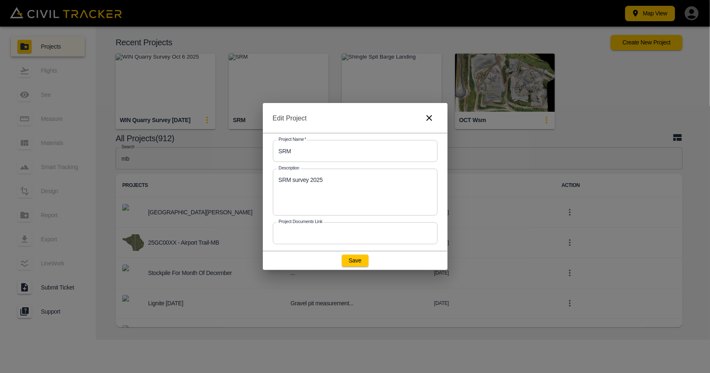
click at [429, 116] on icon "button" at bounding box center [429, 118] width 10 height 10
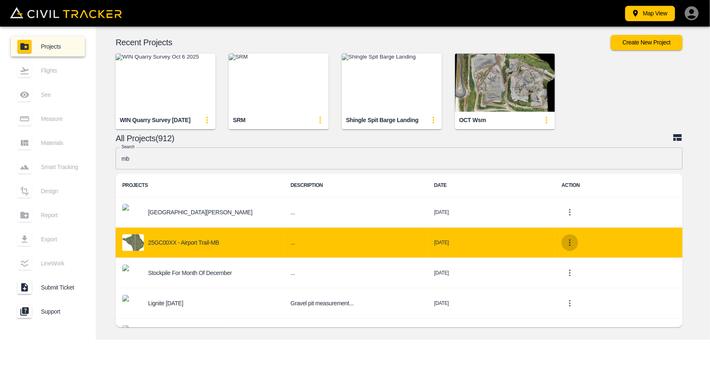
click at [565, 241] on icon "project-list-table" at bounding box center [570, 243] width 10 height 10
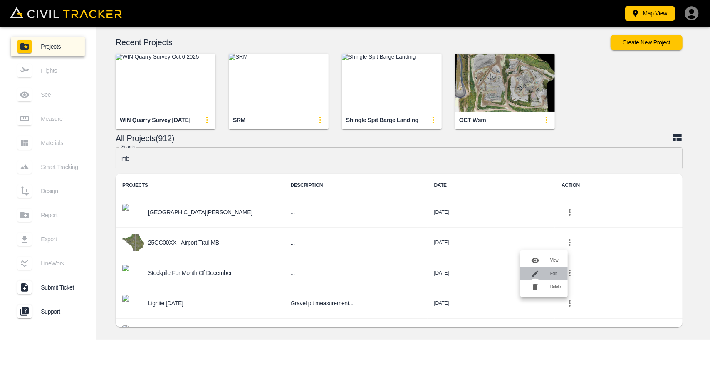
click at [550, 274] on h6 "Edit" at bounding box center [555, 274] width 11 height 5
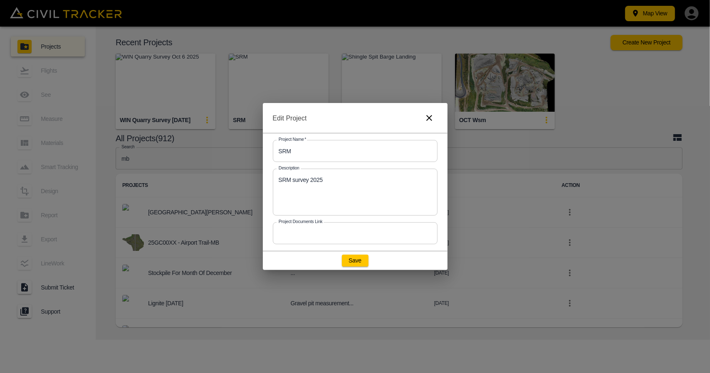
click at [429, 116] on icon "button" at bounding box center [429, 118] width 10 height 10
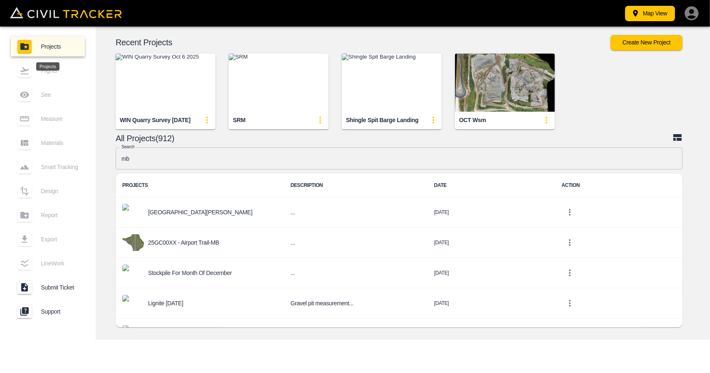
click at [64, 52] on link "Projects" at bounding box center [48, 47] width 74 height 20
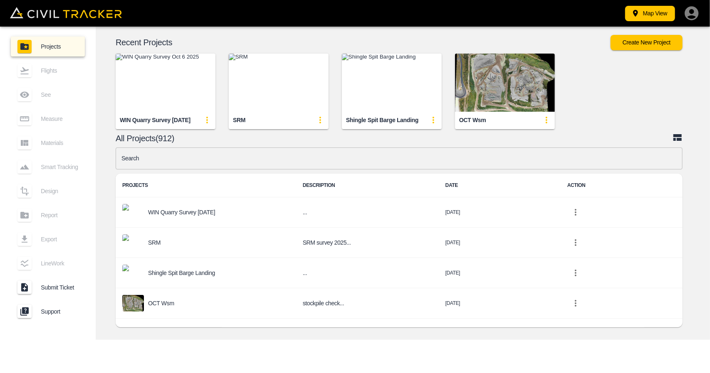
click at [195, 159] on input "text" at bounding box center [399, 159] width 567 height 22
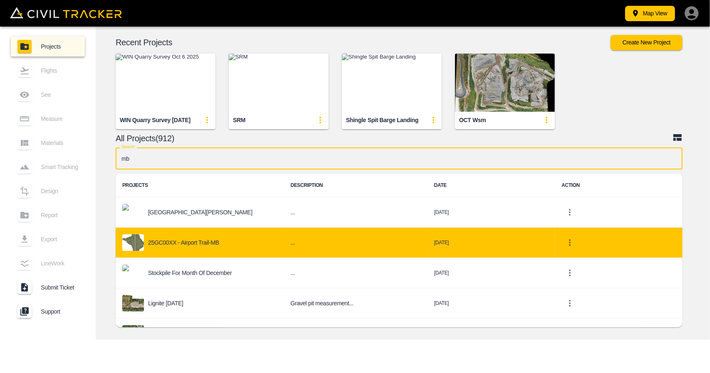
type input "mb"
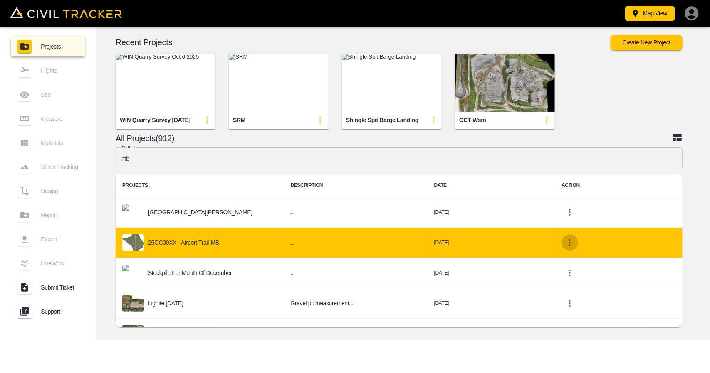
click at [565, 243] on icon "project-list-table" at bounding box center [570, 243] width 10 height 10
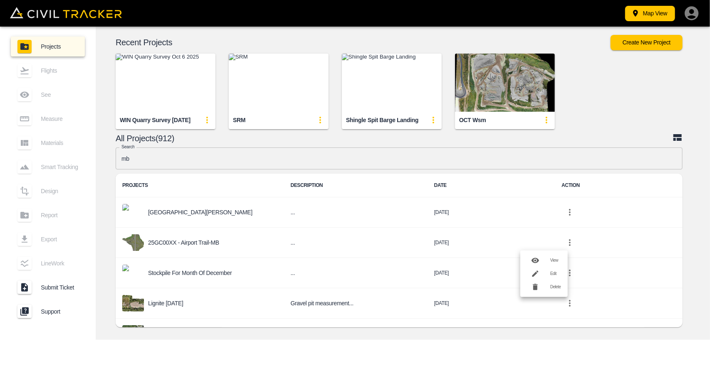
click at [549, 277] on div at bounding box center [538, 274] width 23 height 17
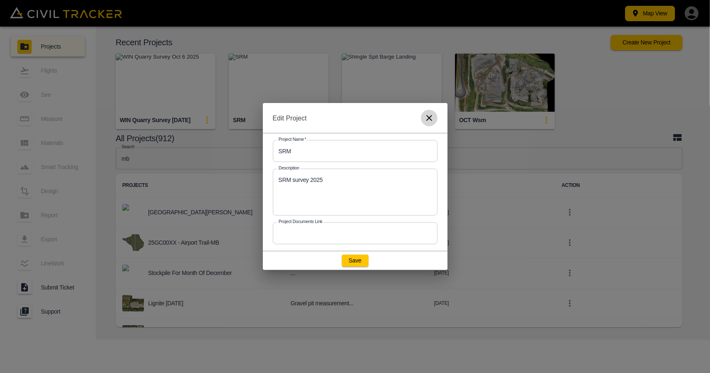
click at [429, 119] on icon "button" at bounding box center [429, 118] width 10 height 10
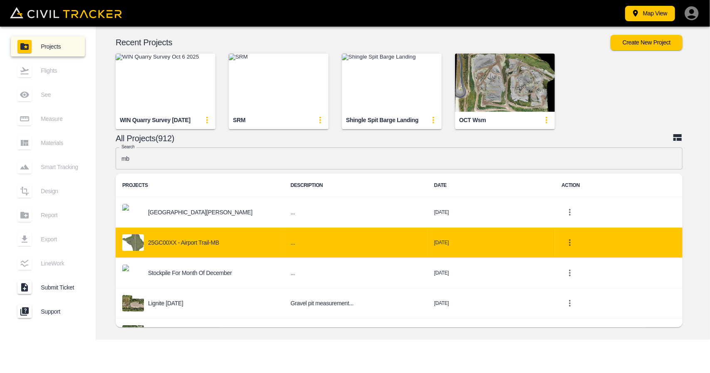
click at [565, 246] on icon "project-list-table" at bounding box center [570, 243] width 10 height 10
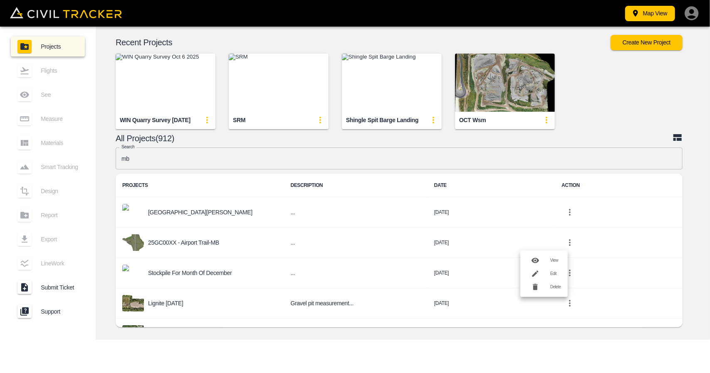
click at [553, 274] on h6 "Edit" at bounding box center [555, 274] width 11 height 5
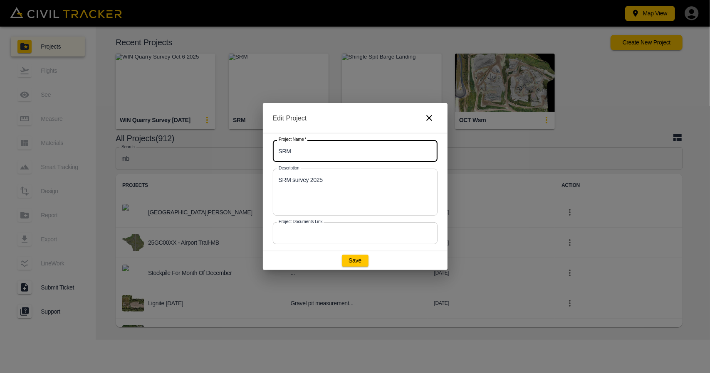
drag, startPoint x: 310, startPoint y: 150, endPoint x: 265, endPoint y: 150, distance: 45.3
click at [265, 150] on div "Project Name   * SRM Project Name * Description SRM survey 2025 x Description P…" at bounding box center [355, 192] width 185 height 119
paste input "25GC00XX - Airport Trail-MB"
drag, startPoint x: 307, startPoint y: 148, endPoint x: 323, endPoint y: 153, distance: 16.9
click at [307, 149] on input "25GC00XX - Airport Trail-MB" at bounding box center [355, 151] width 165 height 22
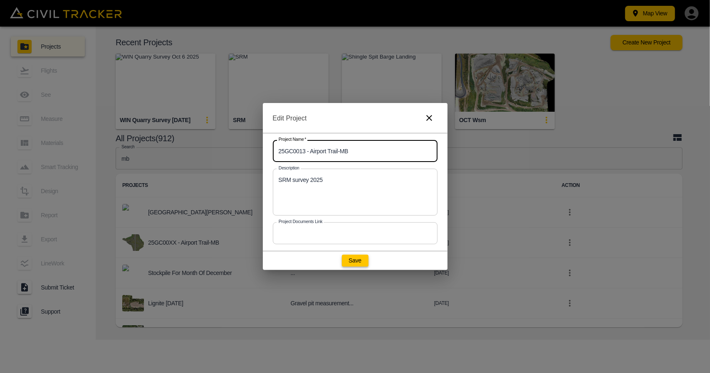
click at [353, 264] on button "Save" at bounding box center [355, 261] width 27 height 12
type input "25GC00XX - Airport Trail-MB"
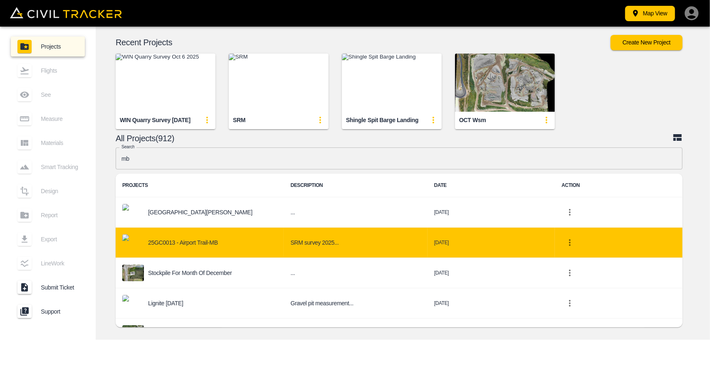
click at [235, 237] on div "25GC0013 - Airport Trail-MB" at bounding box center [199, 243] width 155 height 17
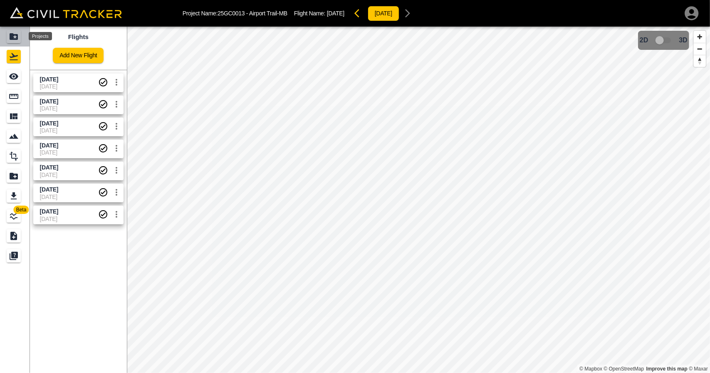
click at [10, 37] on icon "Projects" at bounding box center [14, 36] width 8 height 7
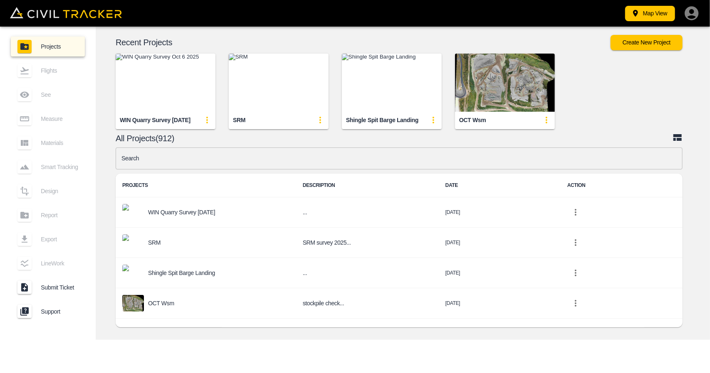
click at [264, 165] on input "text" at bounding box center [399, 159] width 567 height 22
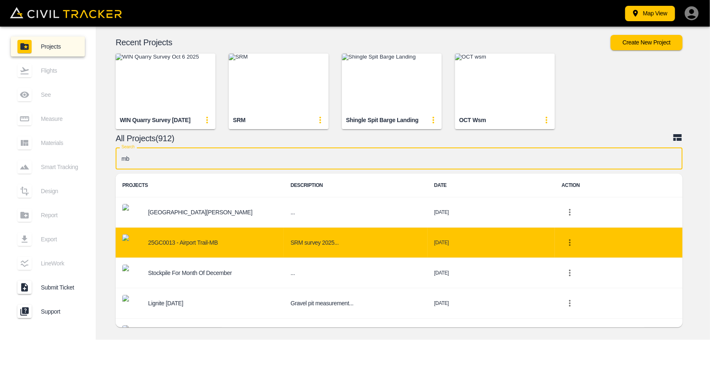
type input "mb"
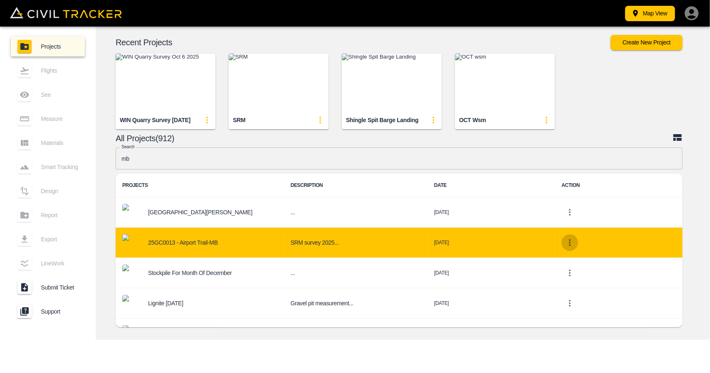
click at [565, 243] on icon "project-list-table" at bounding box center [570, 243] width 10 height 10
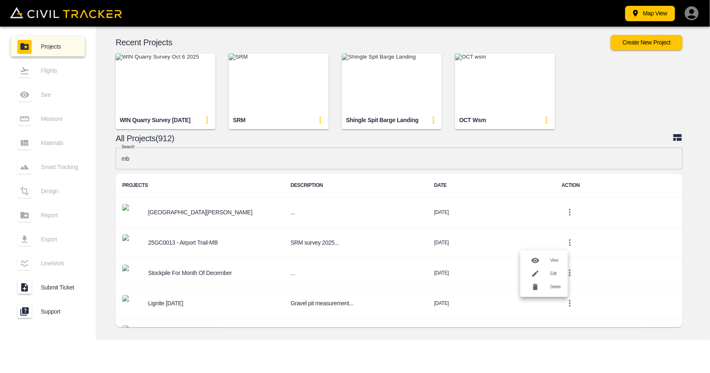
click at [549, 277] on div at bounding box center [538, 274] width 23 height 17
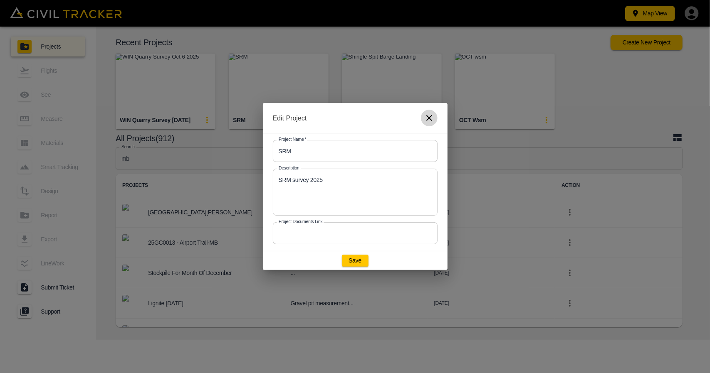
click at [428, 122] on icon "button" at bounding box center [429, 118] width 10 height 10
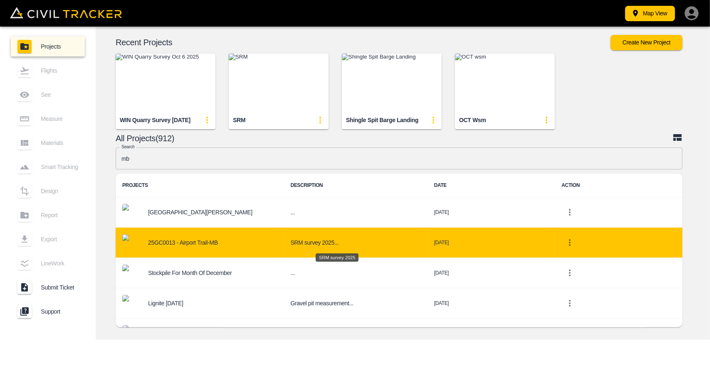
click at [300, 245] on h6 "SRM survey 2025..." at bounding box center [355, 243] width 130 height 10
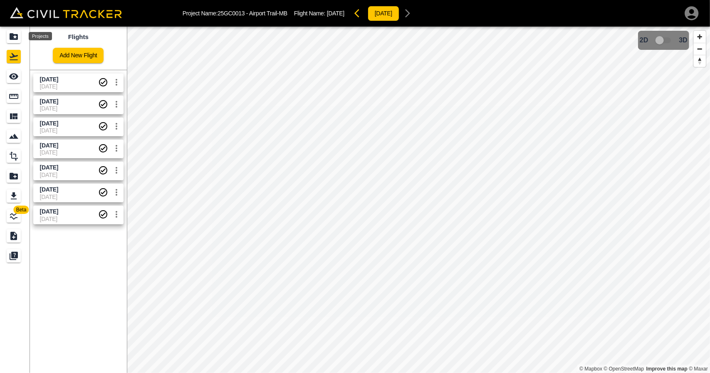
click at [12, 34] on icon "Projects" at bounding box center [14, 36] width 8 height 7
